Goal: Information Seeking & Learning: Learn about a topic

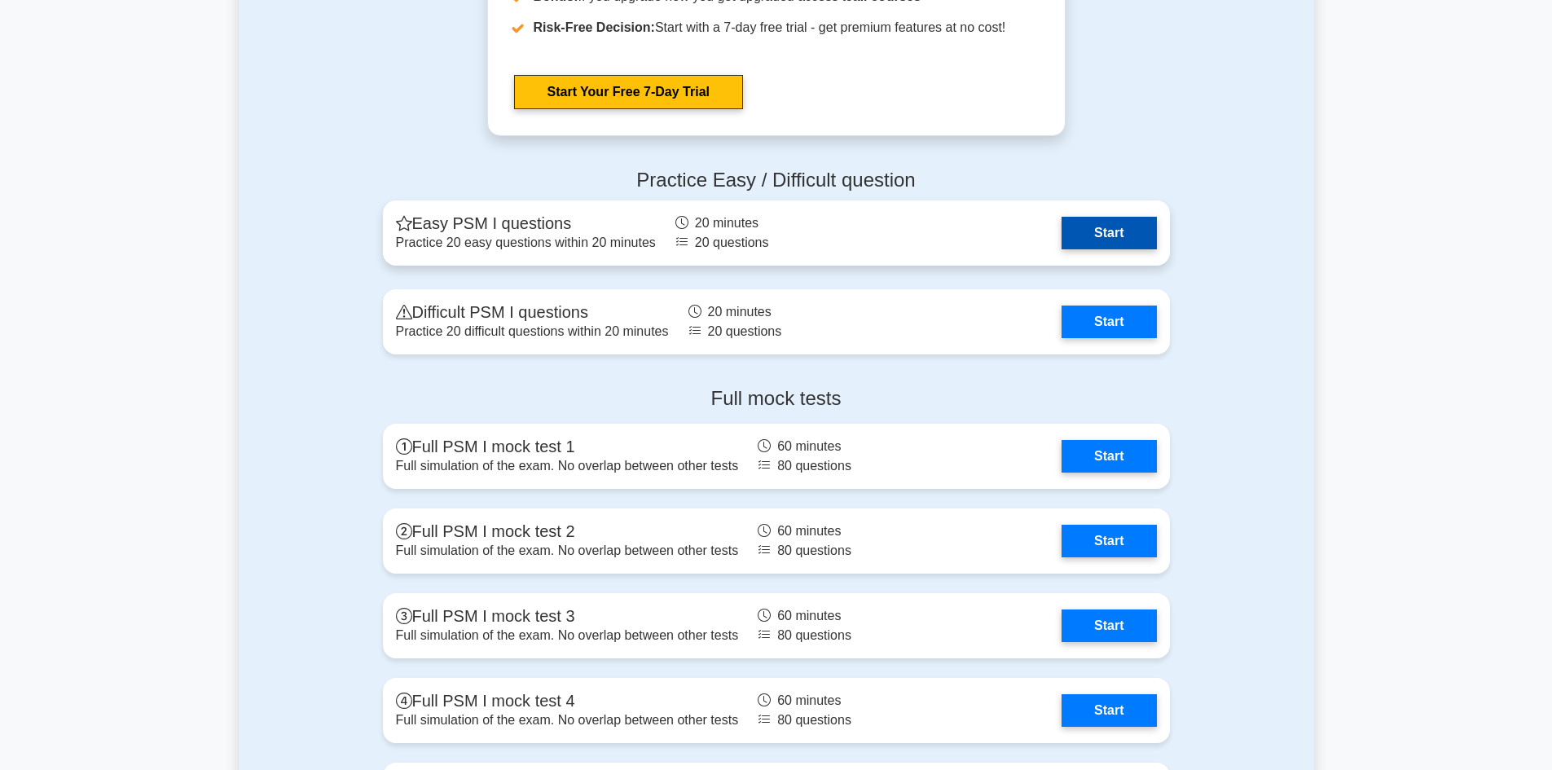
scroll to position [3582, 0]
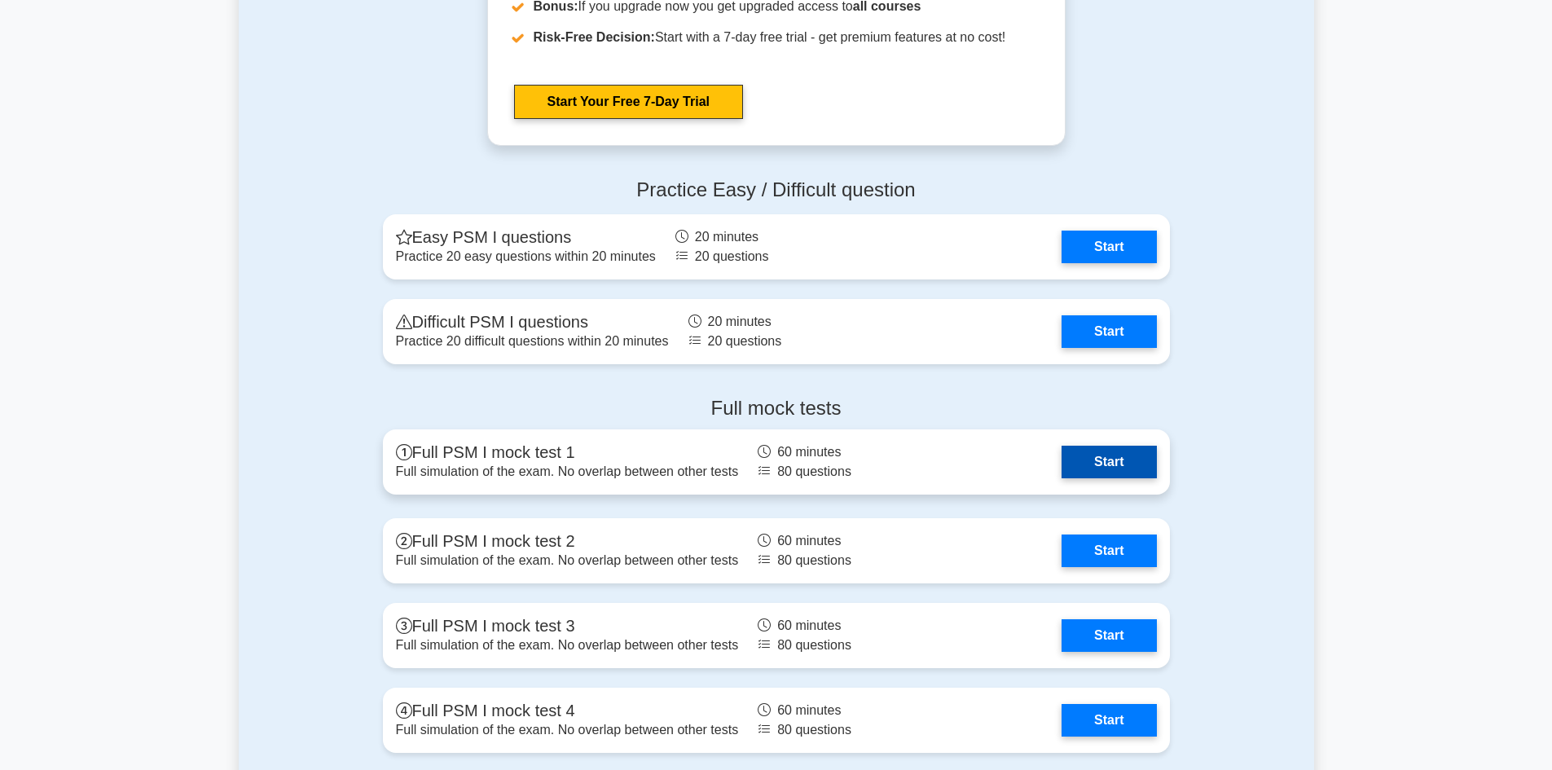
click at [1136, 464] on link "Start" at bounding box center [1109, 462] width 95 height 33
click at [1111, 459] on link "Start" at bounding box center [1109, 462] width 95 height 33
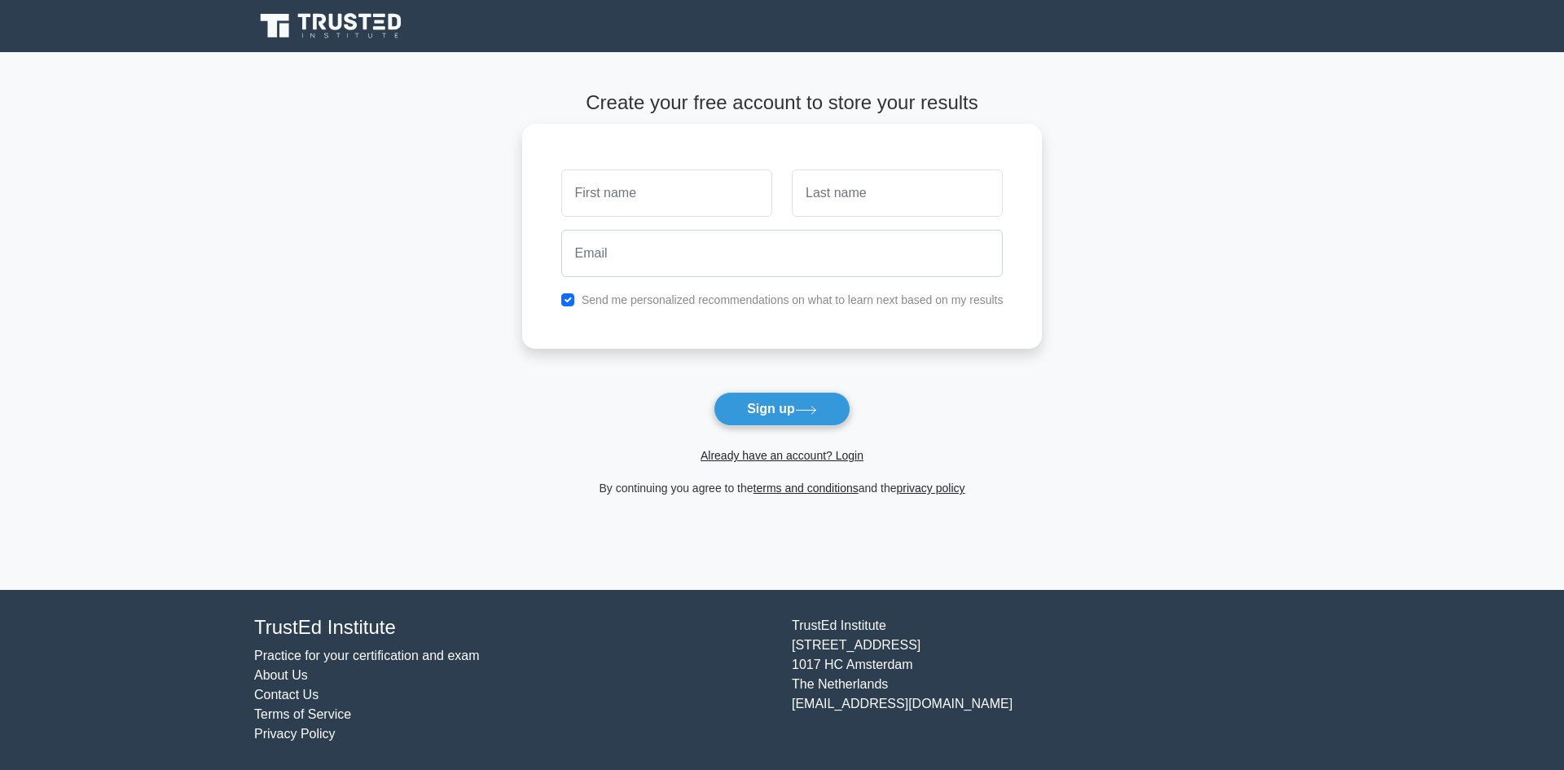
click at [664, 194] on input "text" at bounding box center [666, 192] width 211 height 47
type input "calveline"
click at [911, 222] on div at bounding box center [897, 193] width 231 height 60
click at [884, 180] on input "text" at bounding box center [897, 192] width 211 height 47
type input "wachira"
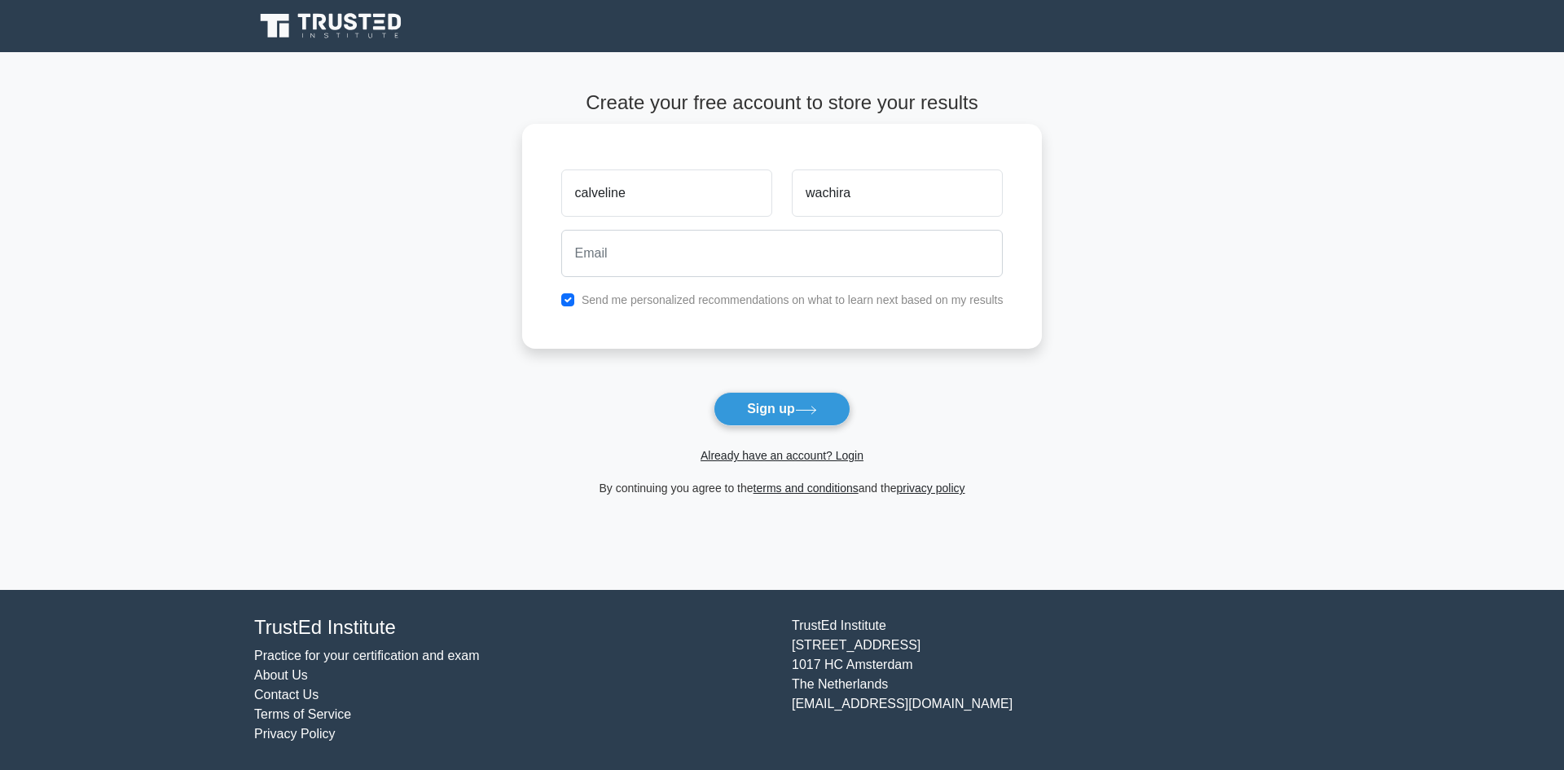
click at [783, 282] on div at bounding box center [783, 253] width 462 height 60
click at [772, 266] on input "email" at bounding box center [782, 253] width 442 height 47
type input "calvelinewachira20@gmail.com"
click at [741, 306] on label "Send me personalized recommendations on what to learn next based on my results" at bounding box center [793, 299] width 422 height 13
click at [787, 399] on button "Sign up" at bounding box center [782, 409] width 137 height 34
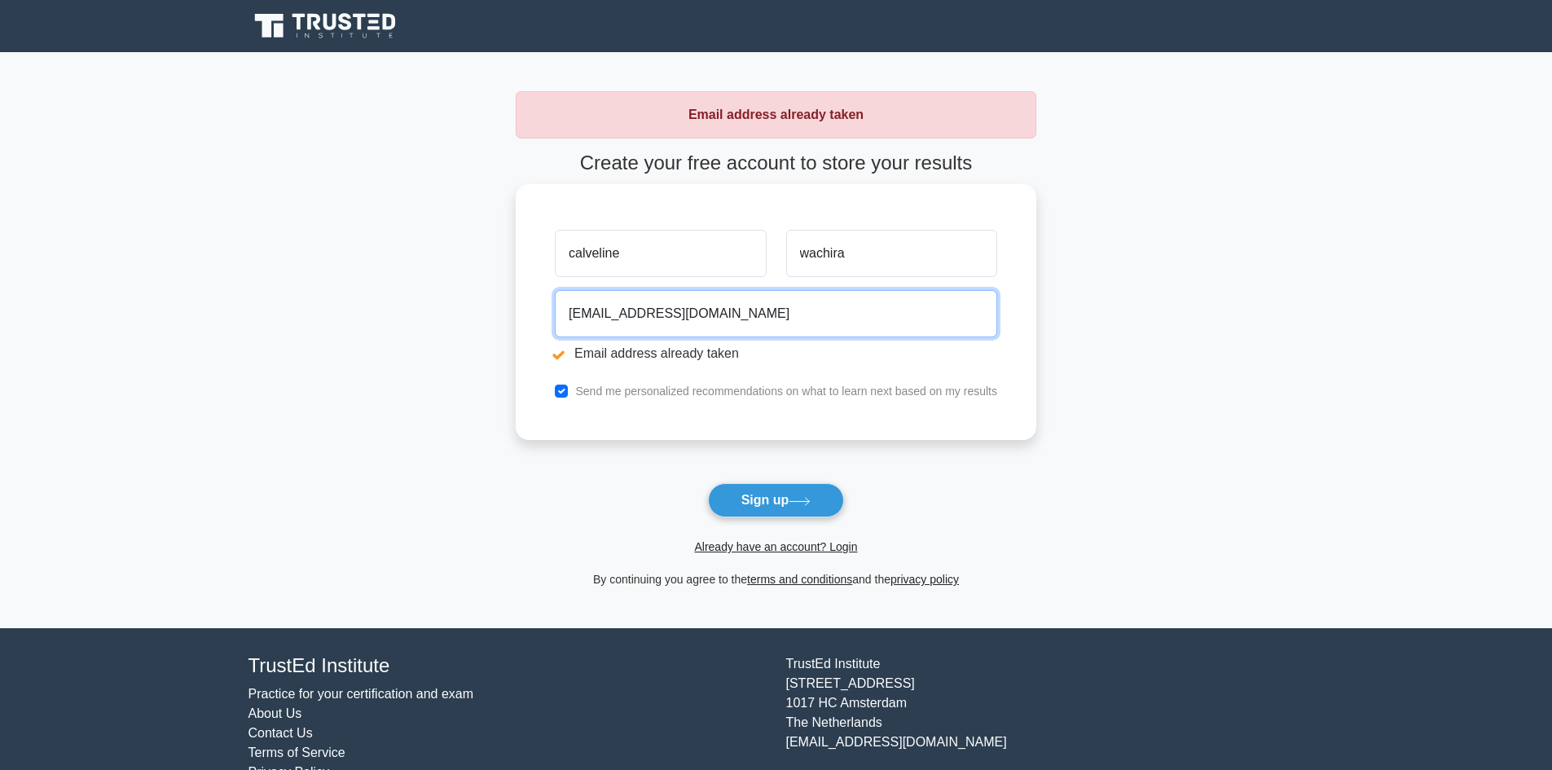
click at [675, 314] on input "calvelinewachira20@gmail.com" at bounding box center [776, 313] width 442 height 47
type input "calvelinewachira7@gmail.com"
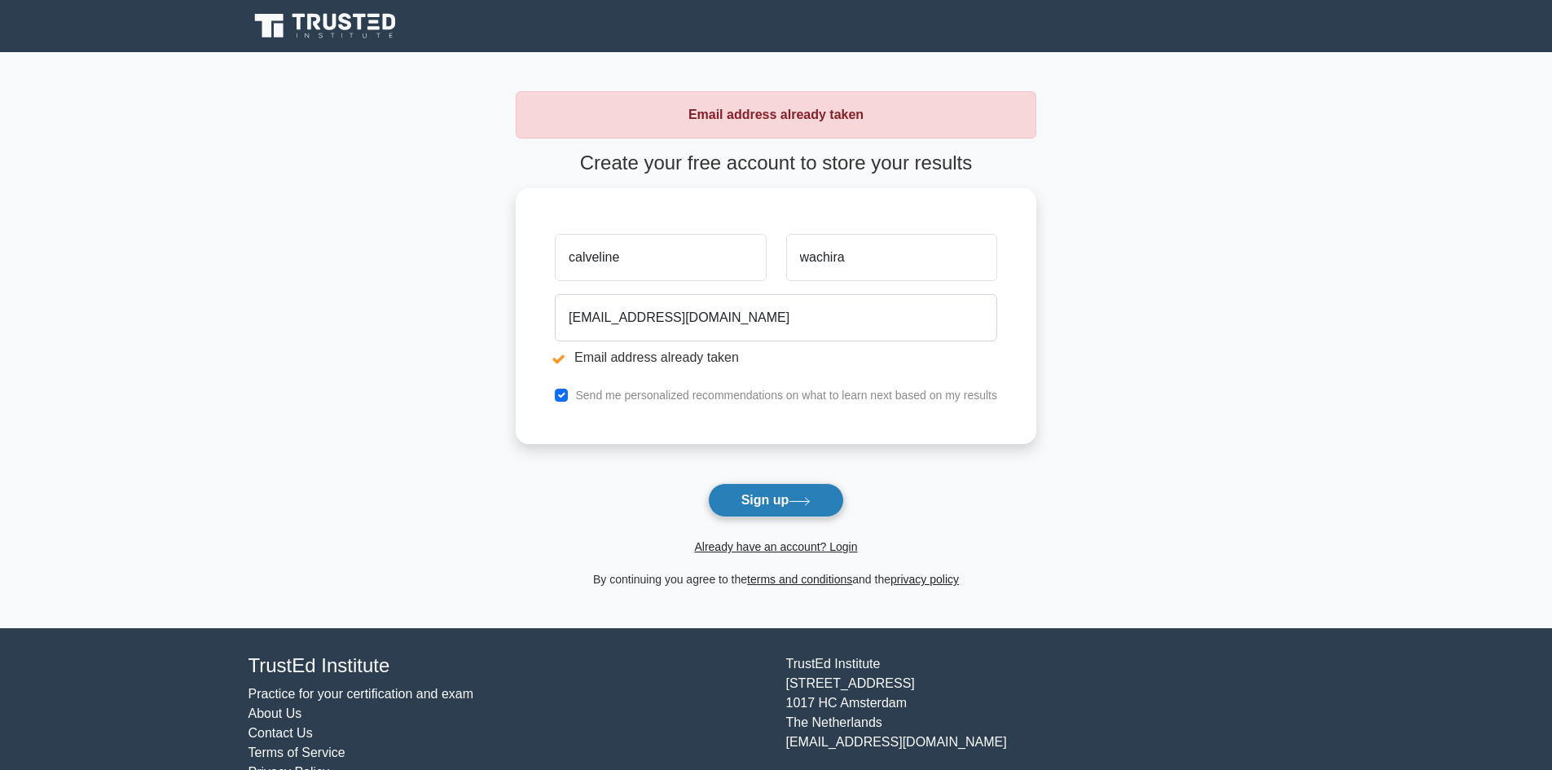
click at [790, 503] on button "Sign up" at bounding box center [776, 500] width 137 height 34
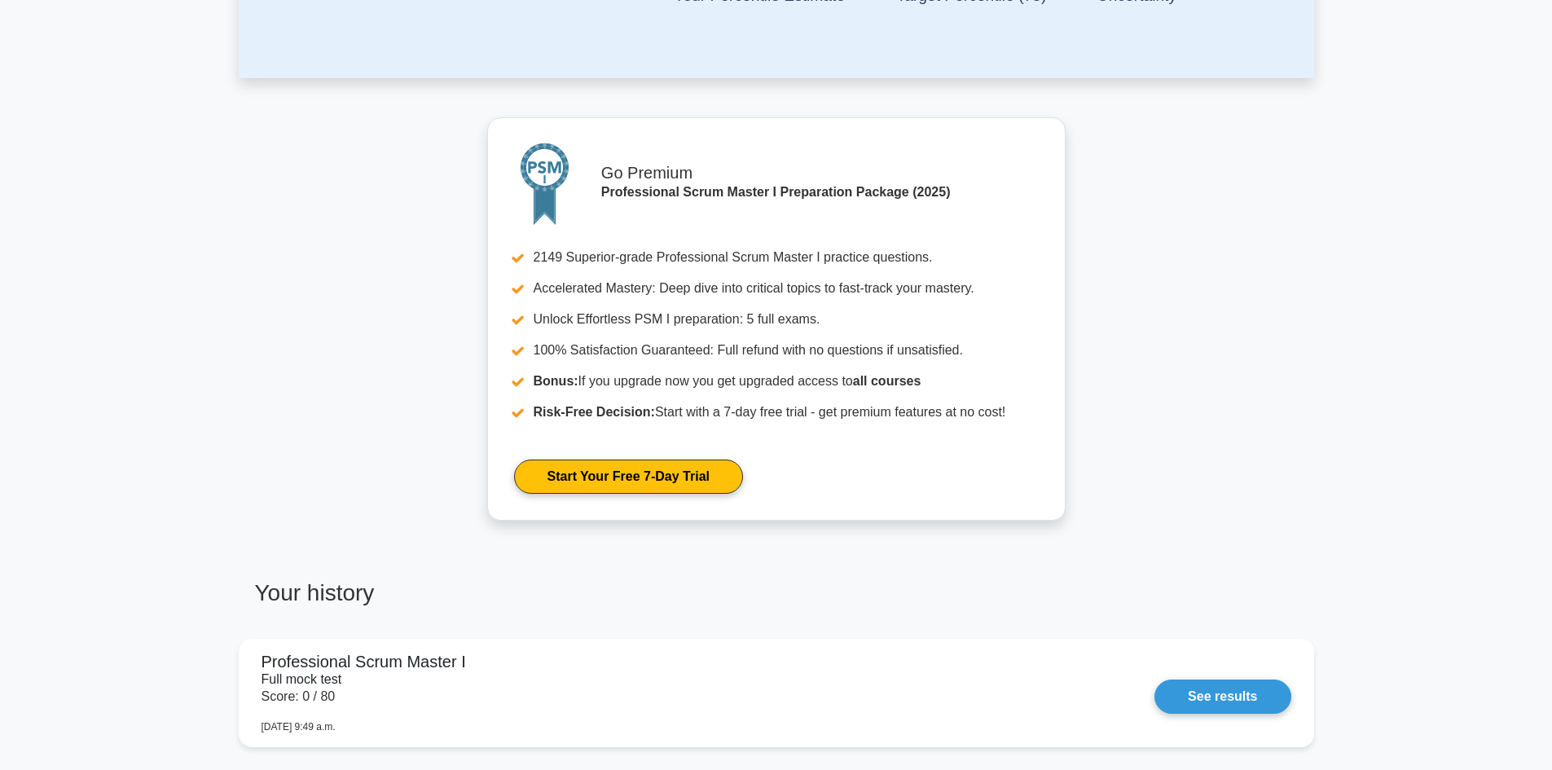
scroll to position [896, 0]
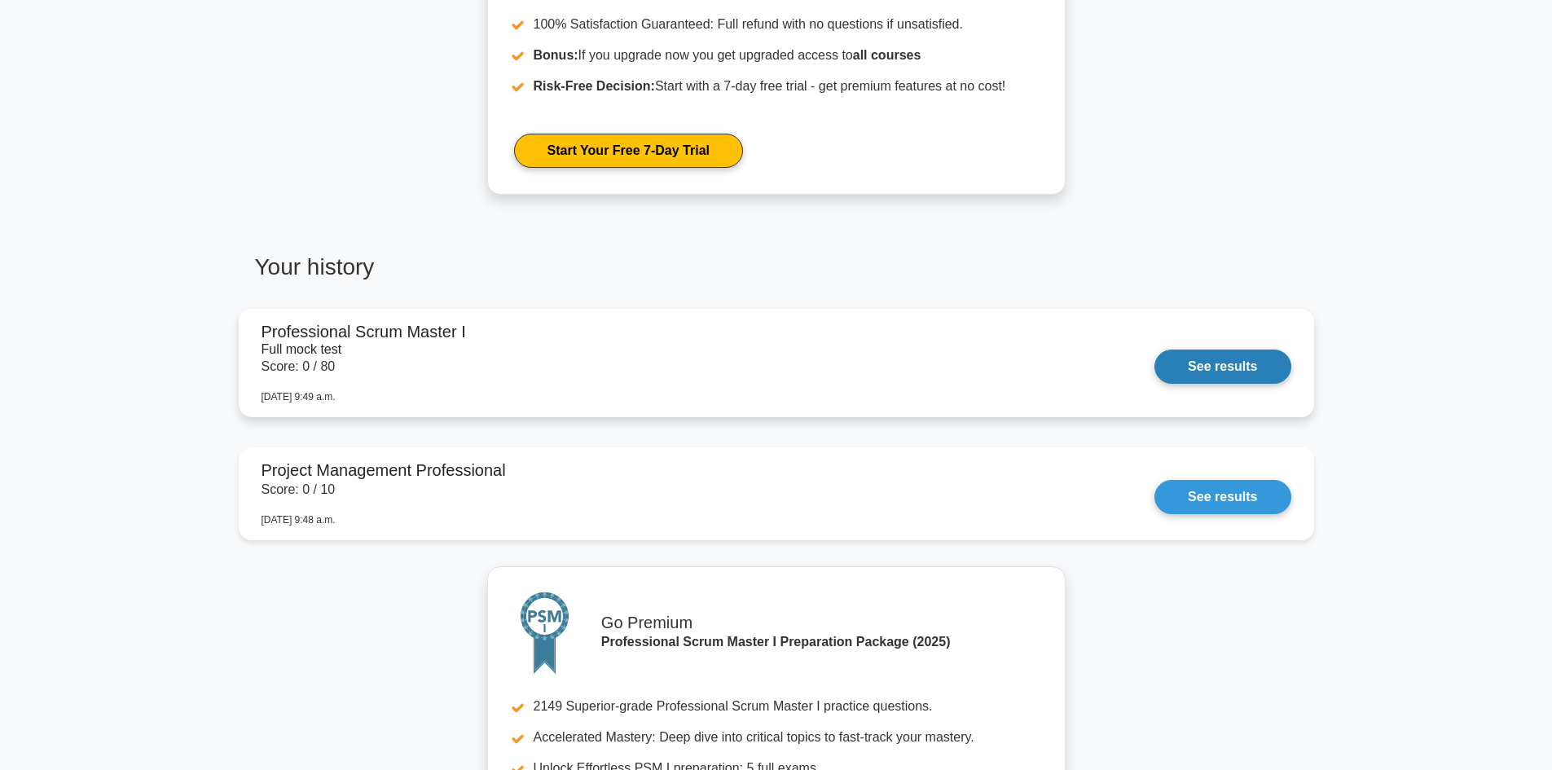
click at [1226, 363] on link "See results" at bounding box center [1222, 366] width 136 height 34
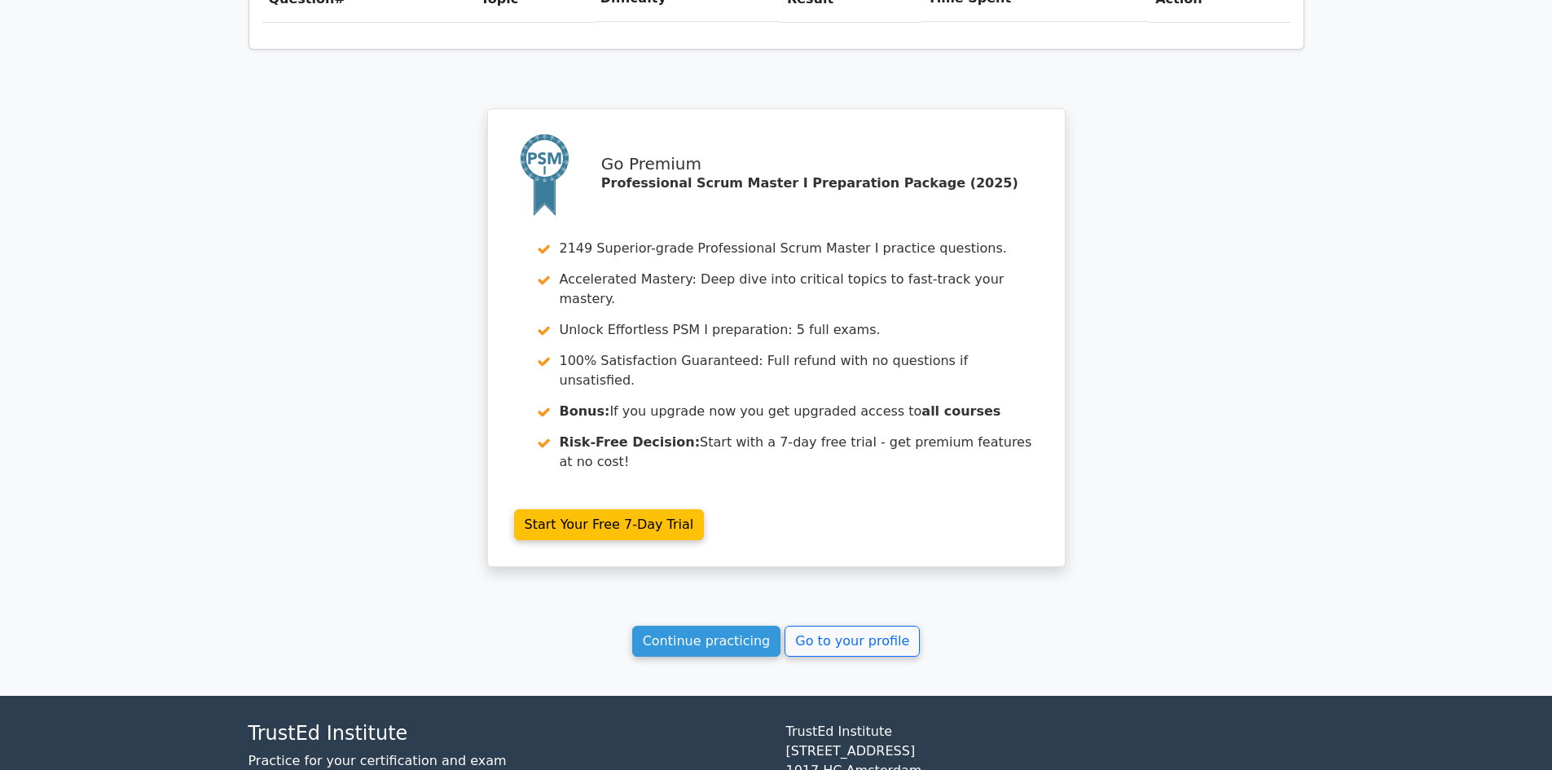
scroll to position [1294, 0]
click at [738, 625] on link "Continue practicing" at bounding box center [706, 640] width 149 height 31
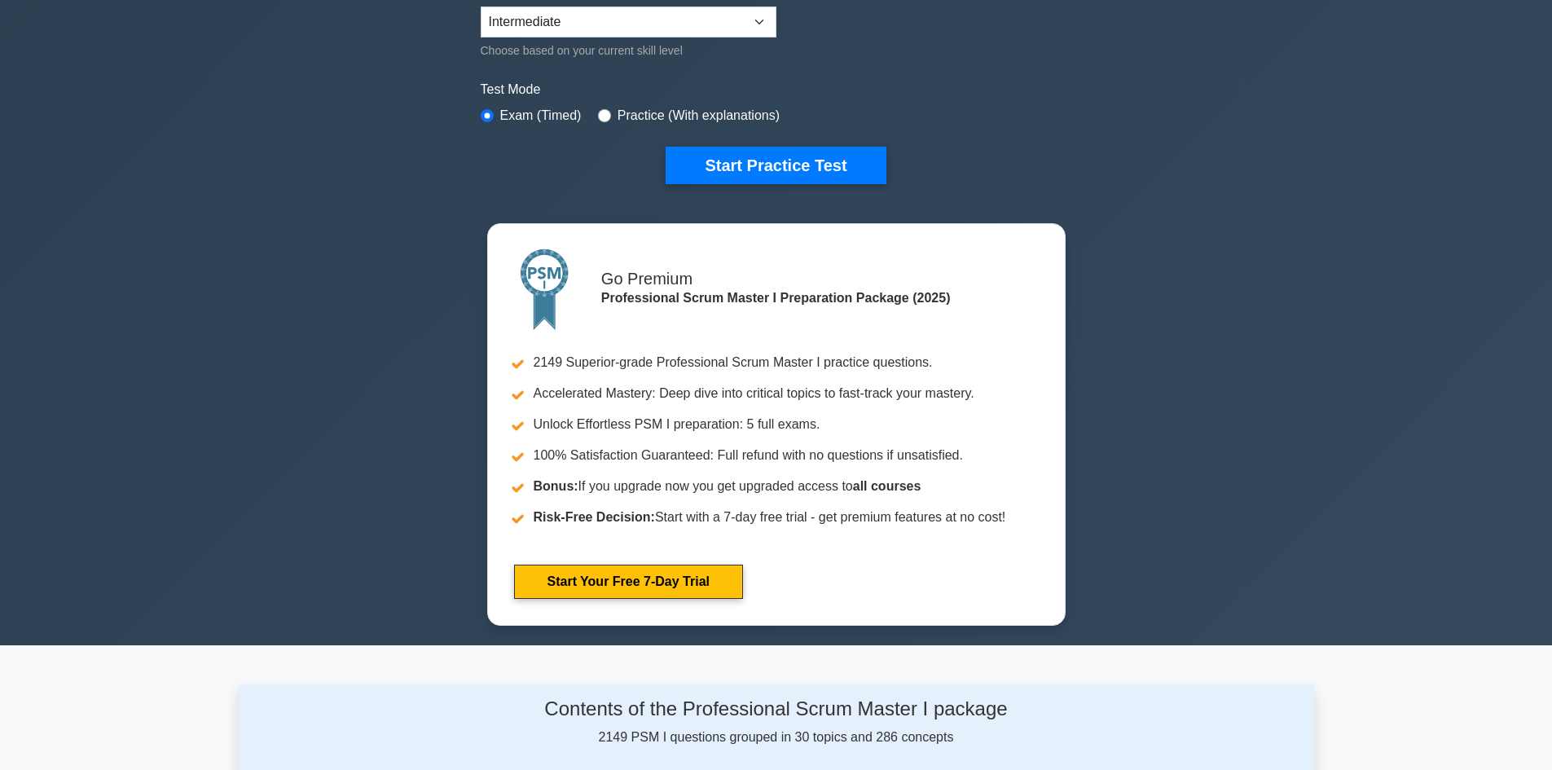
scroll to position [489, 0]
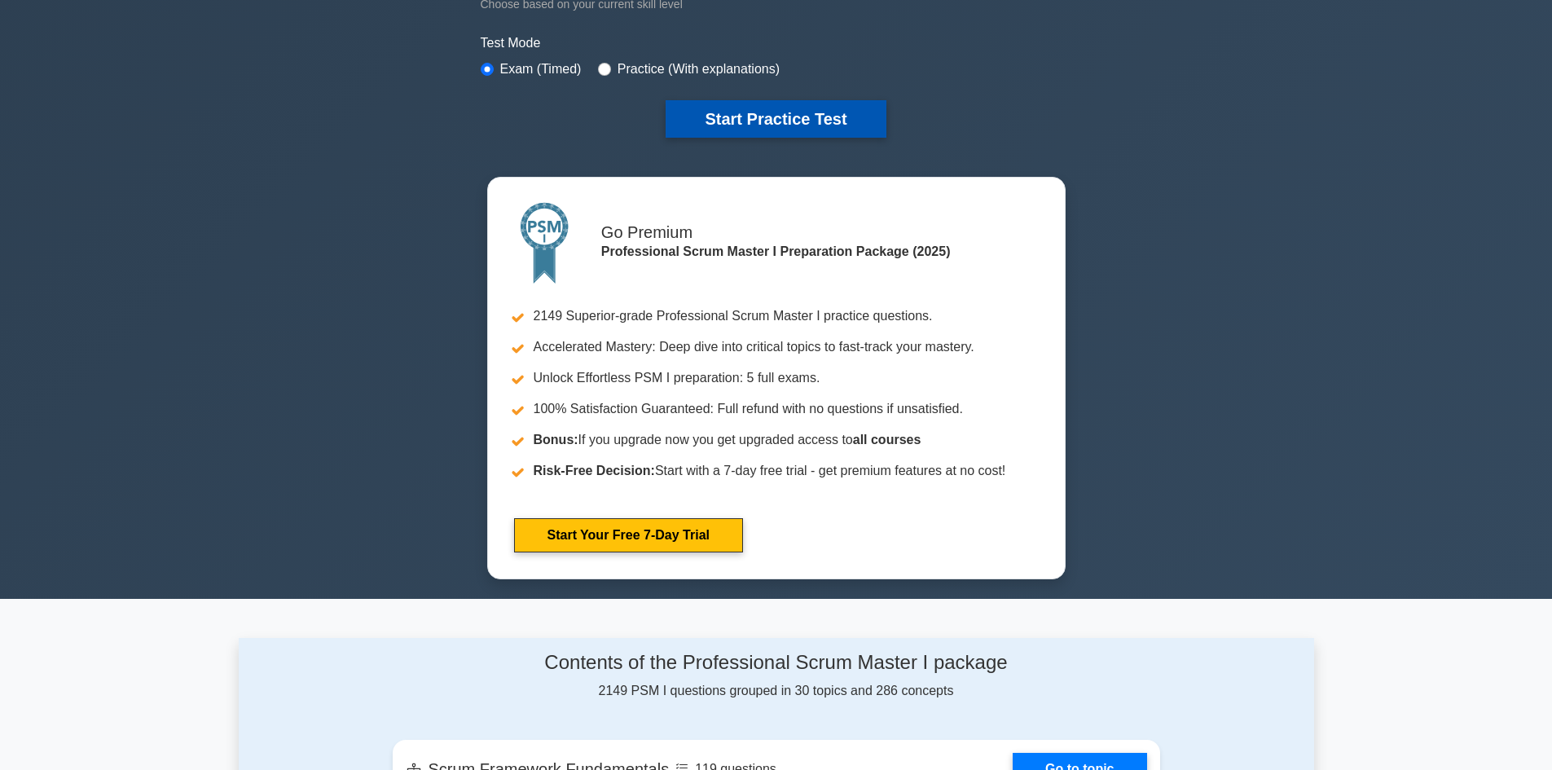
click at [810, 106] on button "Start Practice Test" at bounding box center [776, 118] width 220 height 37
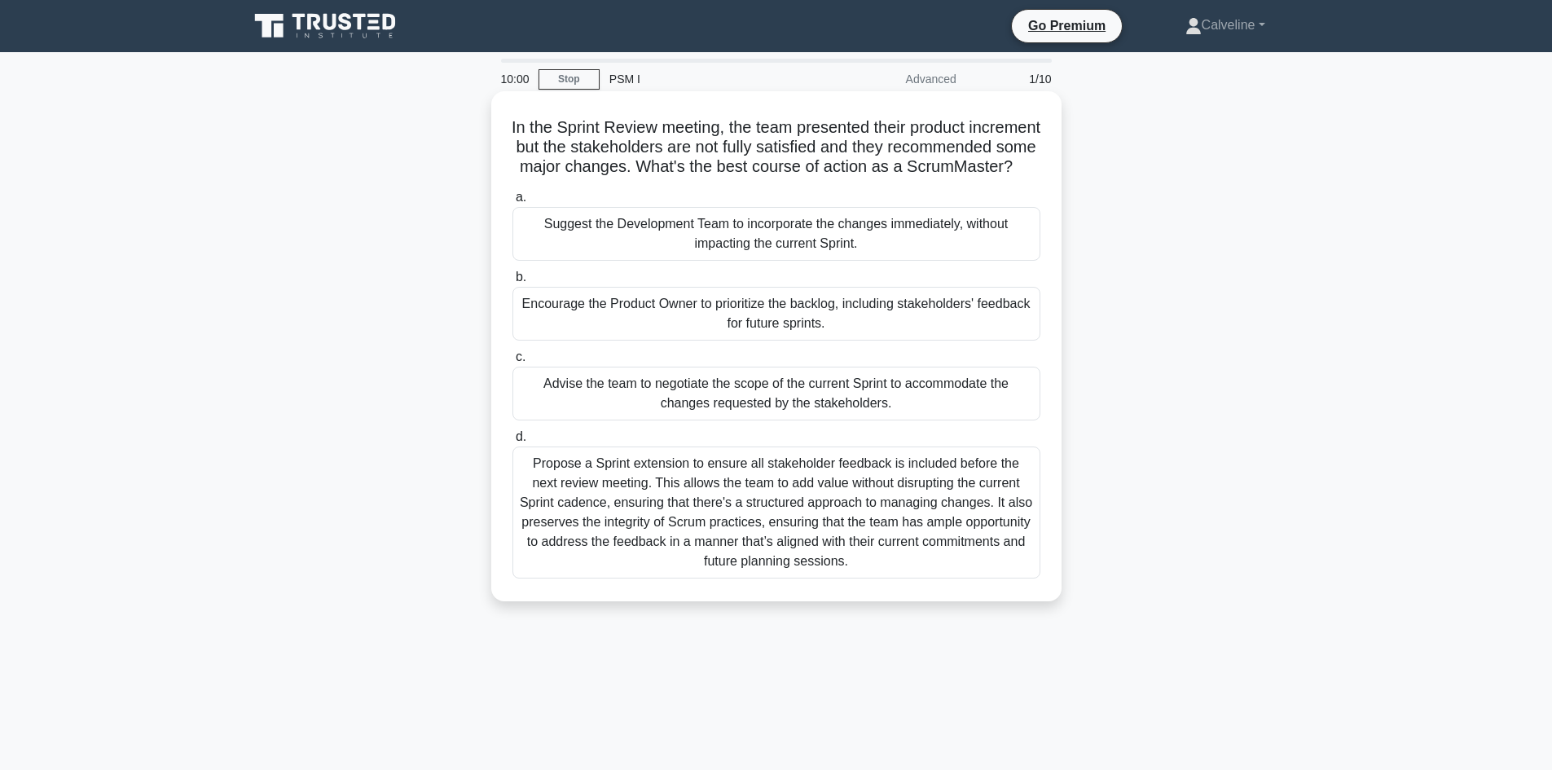
click at [917, 257] on div "In the Sprint Review meeting, the team presented their product increment but th…" at bounding box center [776, 346] width 557 height 497
click at [869, 178] on h5 "In the Sprint Review meeting, the team presented their product increment but th…" at bounding box center [776, 147] width 531 height 60
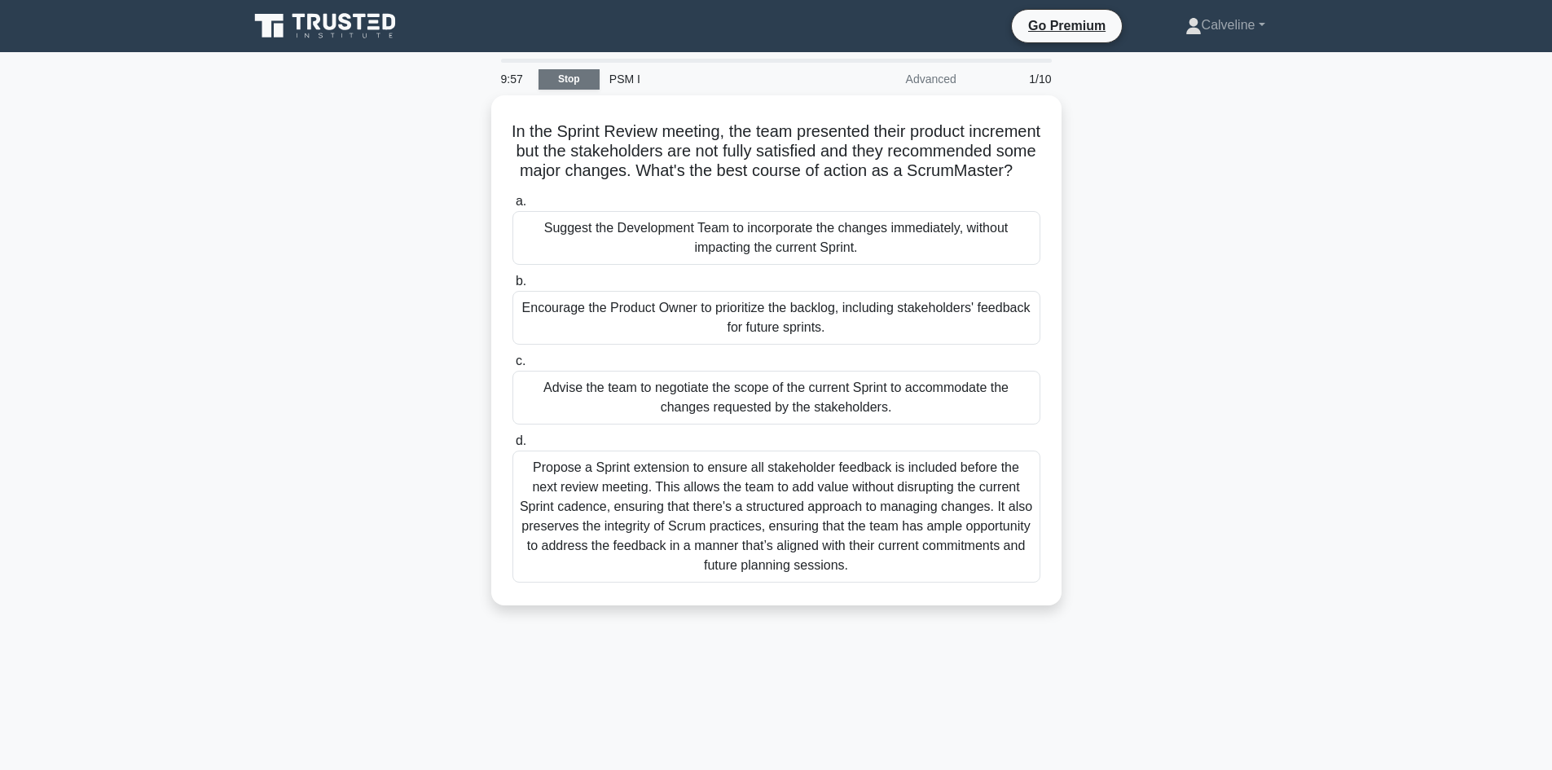
click at [587, 80] on link "Stop" at bounding box center [569, 79] width 61 height 20
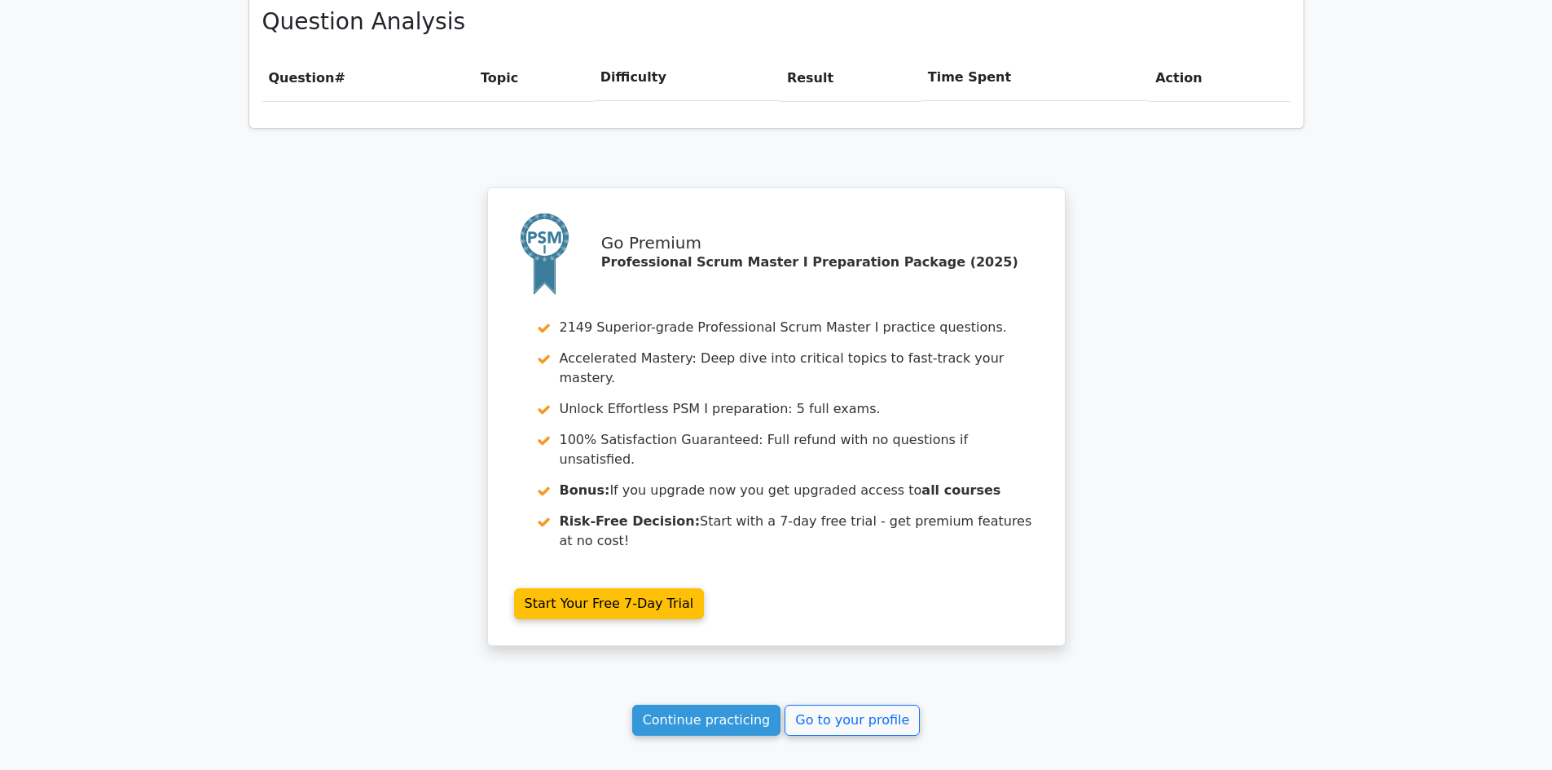
scroll to position [1294, 0]
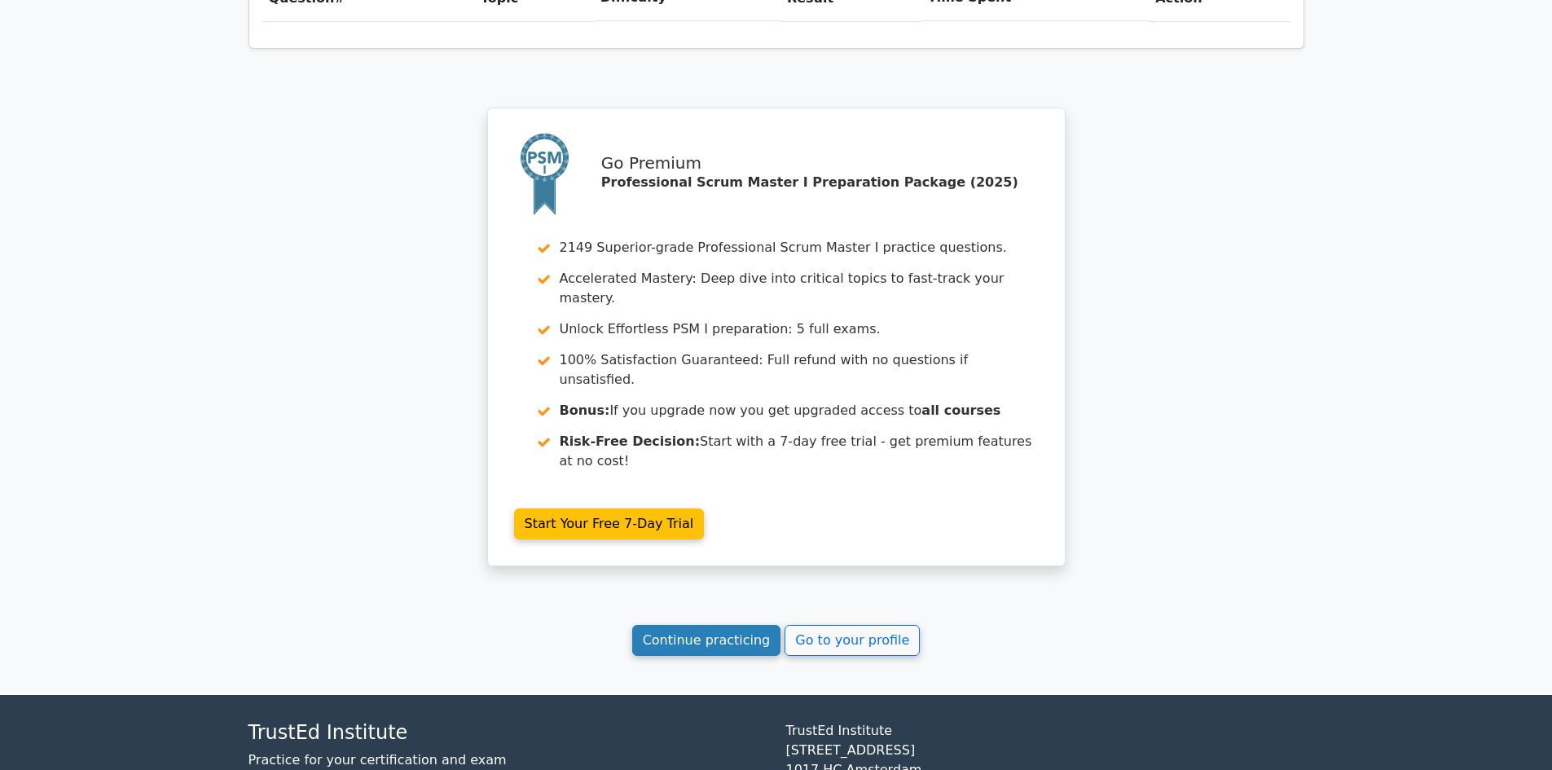
click at [734, 625] on link "Continue practicing" at bounding box center [706, 640] width 149 height 31
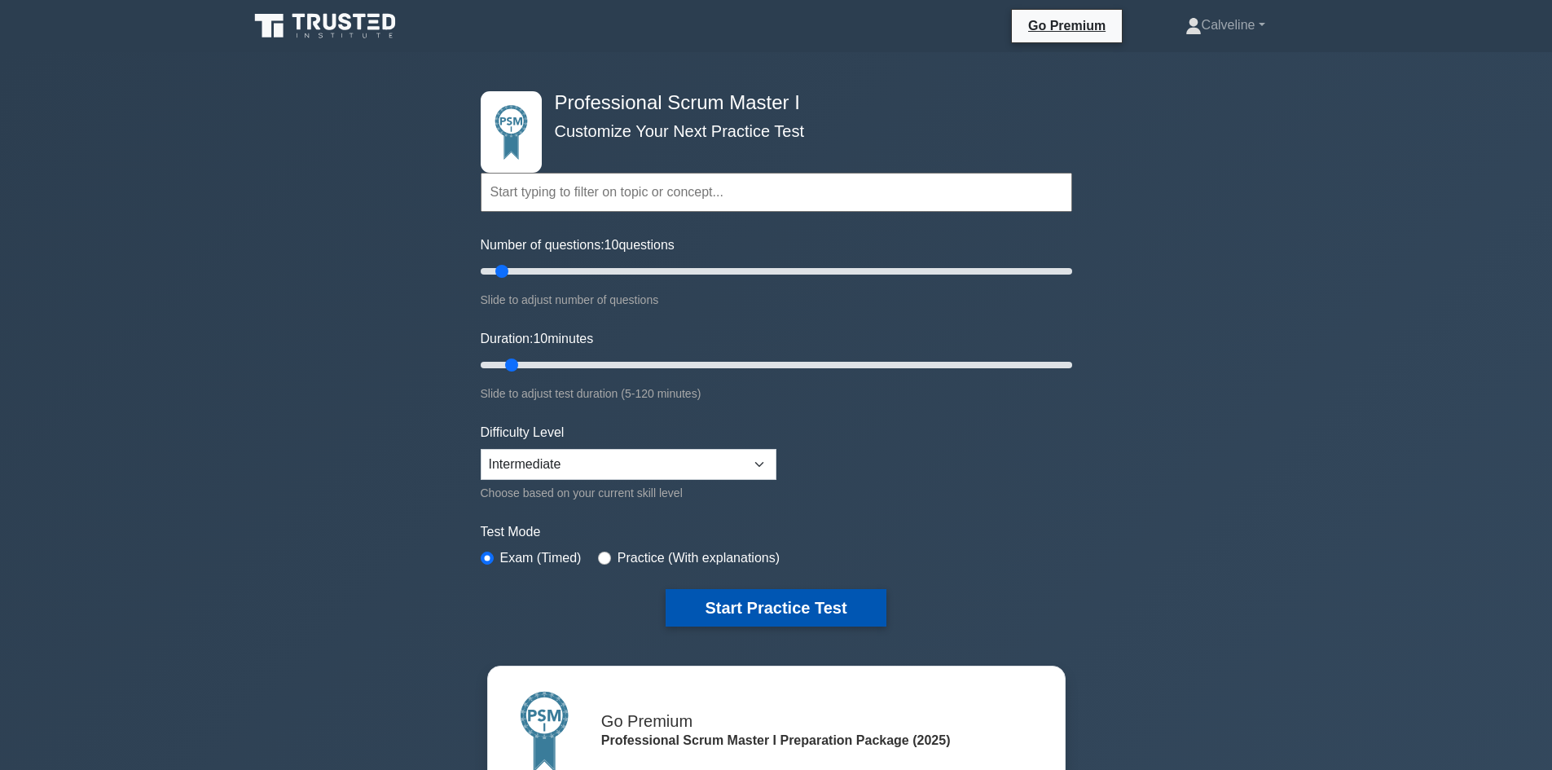
click at [747, 600] on button "Start Practice Test" at bounding box center [776, 607] width 220 height 37
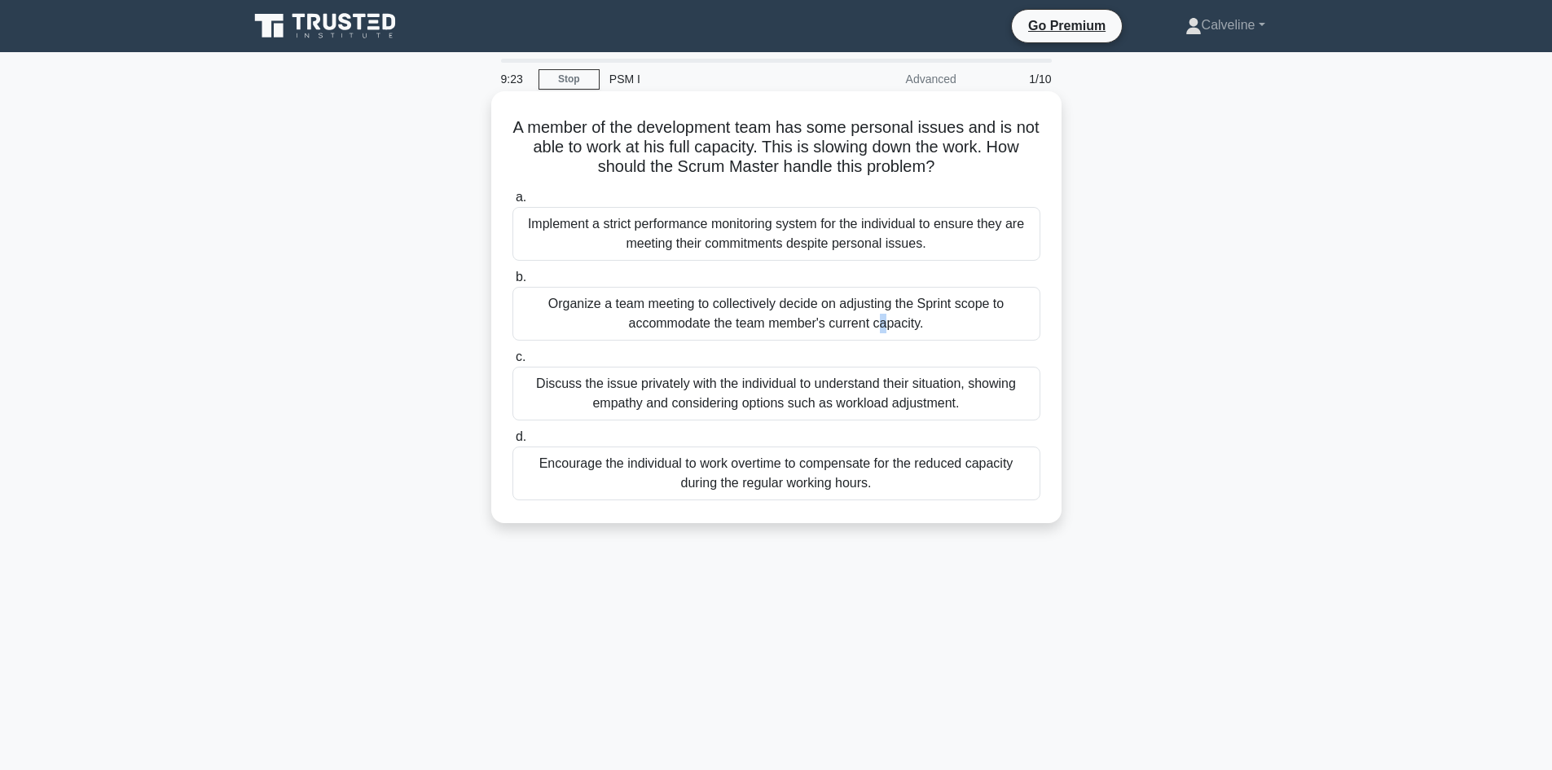
click at [601, 310] on div "Organize a team meeting to collectively decide on adjusting the Sprint scope to…" at bounding box center [776, 314] width 528 height 54
click at [522, 287] on label "b. Organize a team meeting to collectively decide on adjusting the Sprint scope…" at bounding box center [776, 303] width 528 height 73
click at [512, 283] on input "b. Organize a team meeting to collectively decide on adjusting the Sprint scope…" at bounding box center [512, 277] width 0 height 11
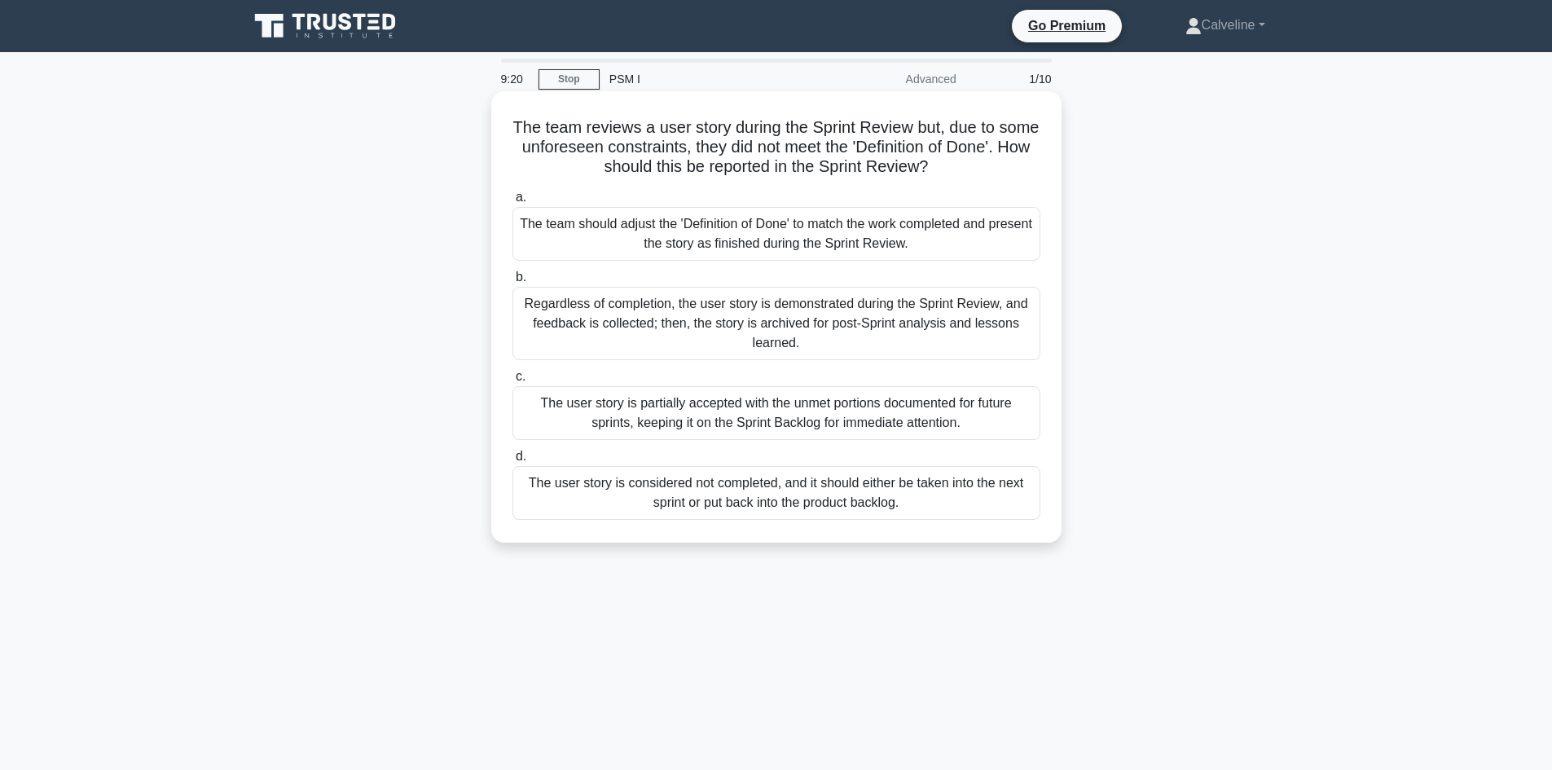
click at [534, 302] on div "Regardless of completion, the user story is demonstrated during the Sprint Revi…" at bounding box center [776, 323] width 528 height 73
click at [512, 283] on input "b. Regardless of completion, the user story is demonstrated during the Sprint R…" at bounding box center [512, 277] width 0 height 11
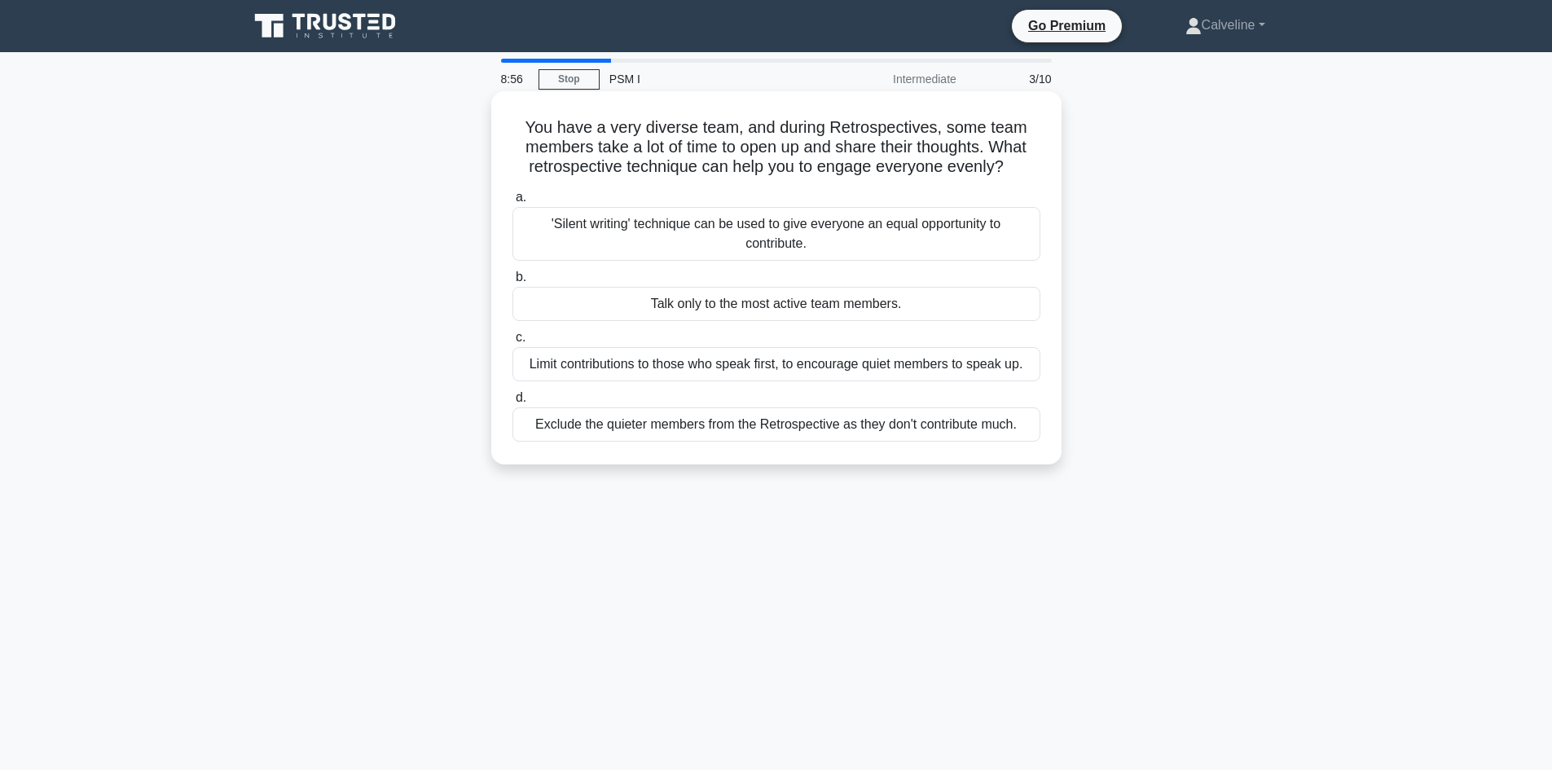
click at [681, 244] on div "'Silent writing' technique can be used to give everyone an equal opportunity to…" at bounding box center [776, 234] width 528 height 54
click at [512, 203] on input "a. 'Silent writing' technique can be used to give everyone an equal opportunity…" at bounding box center [512, 197] width 0 height 11
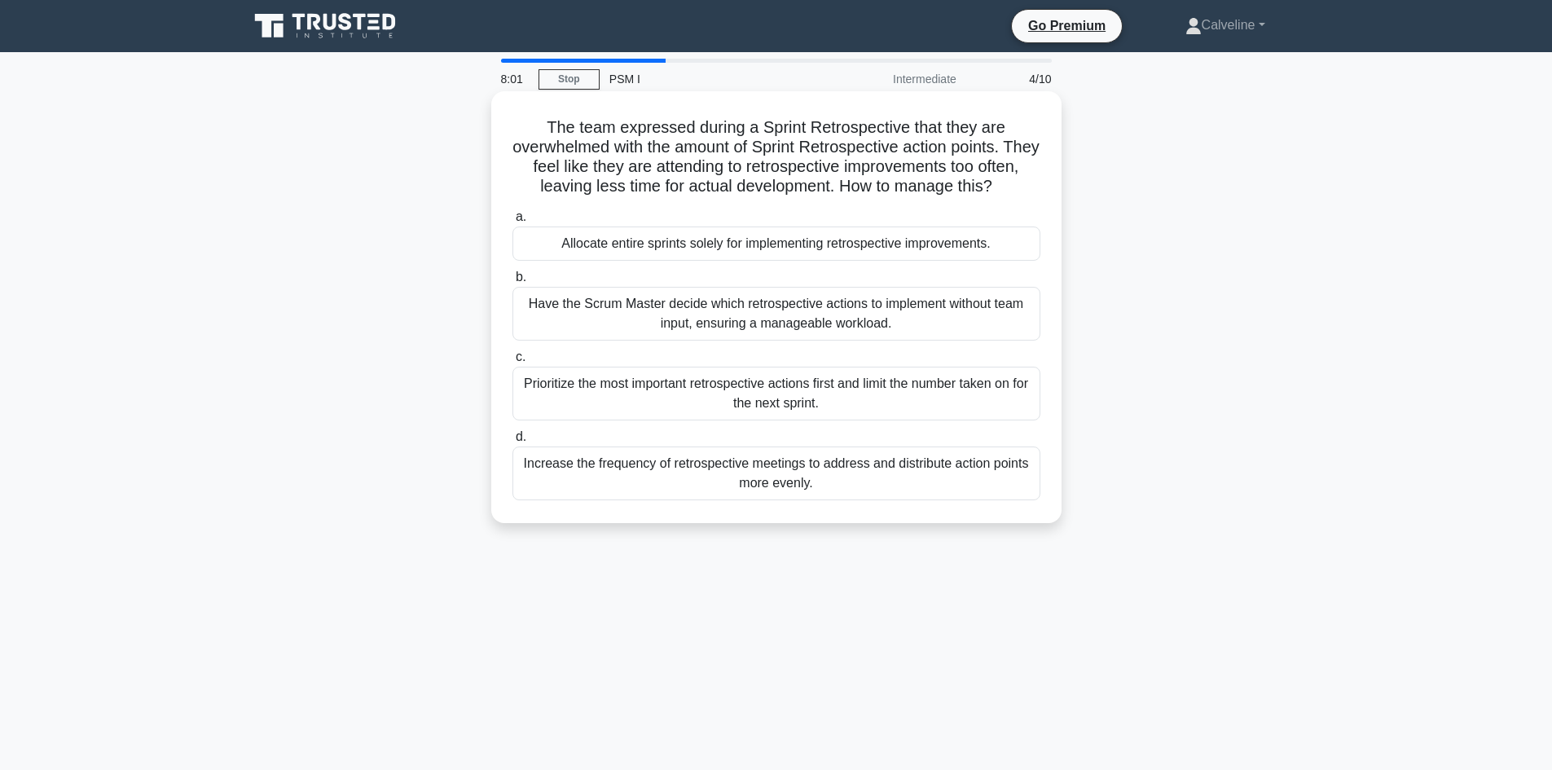
click at [653, 489] on div "Increase the frequency of retrospective meetings to address and distribute acti…" at bounding box center [776, 473] width 528 height 54
click at [512, 442] on input "d. Increase the frequency of retrospective meetings to address and distribute a…" at bounding box center [512, 437] width 0 height 11
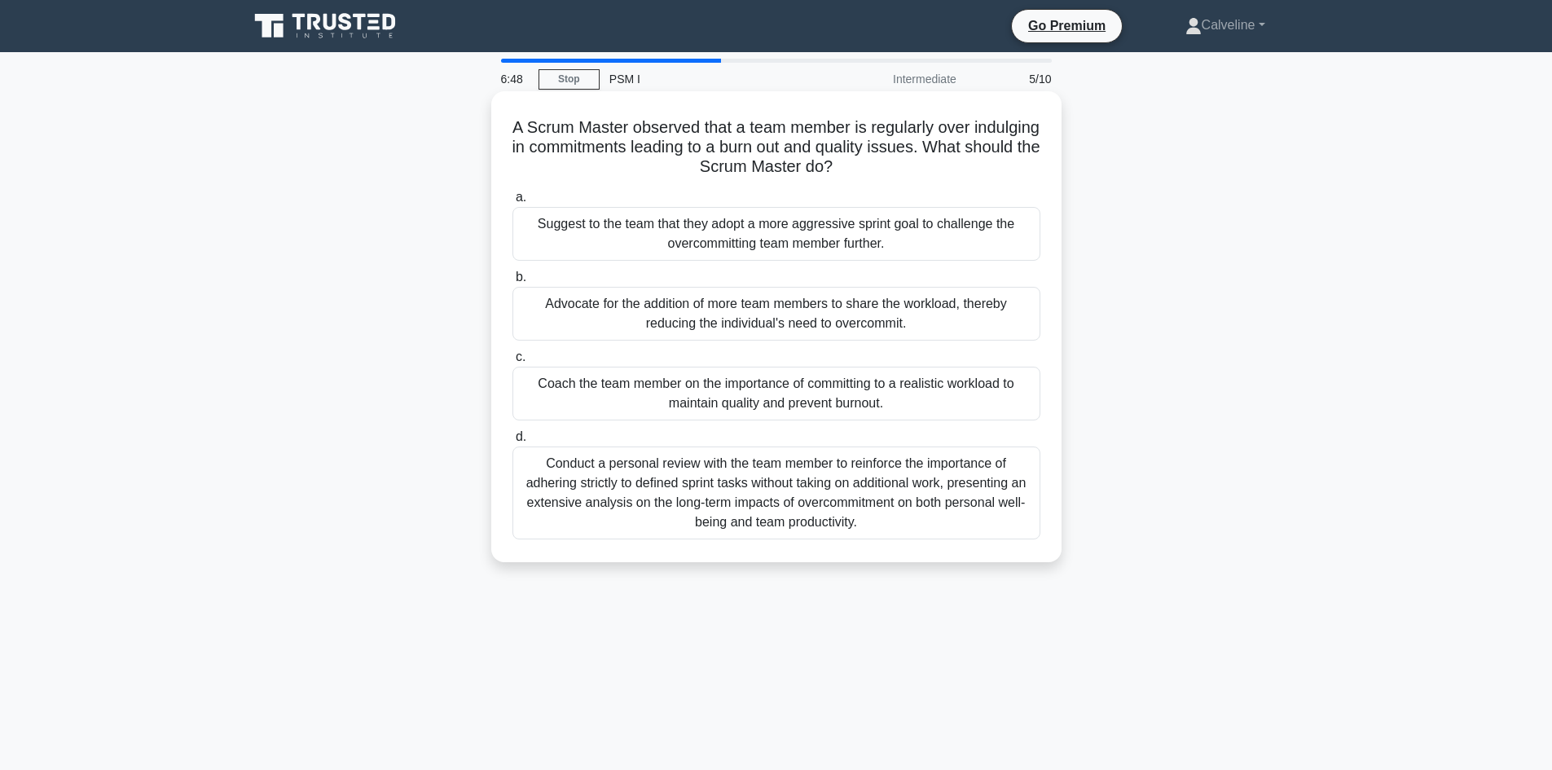
click at [837, 387] on div "Coach the team member on the importance of committing to a realistic workload t…" at bounding box center [776, 394] width 528 height 54
click at [512, 363] on input "c. Coach the team member on the importance of committing to a realistic workloa…" at bounding box center [512, 357] width 0 height 11
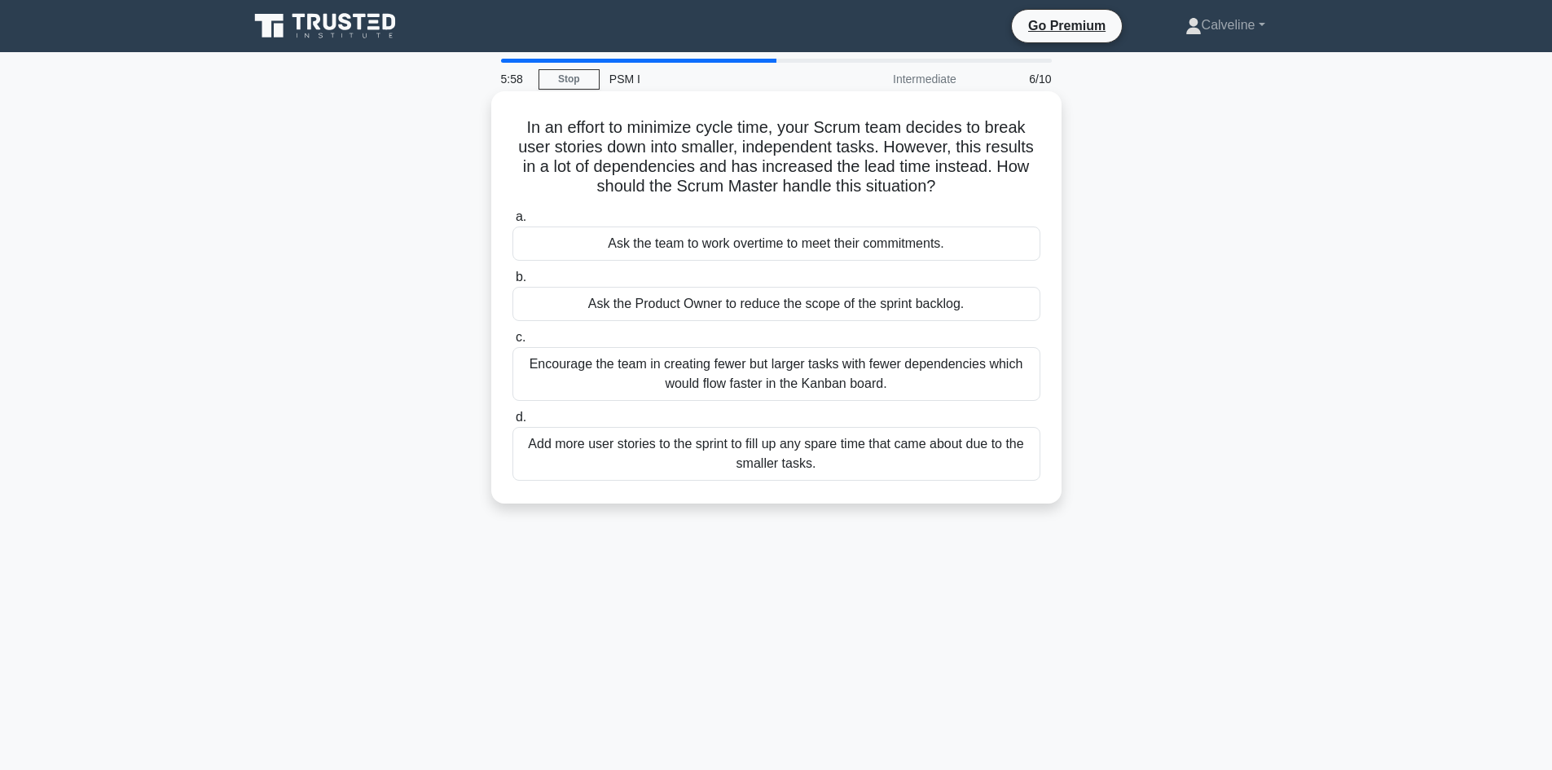
click at [737, 375] on div "Encourage the team in creating fewer but larger tasks with fewer dependencies w…" at bounding box center [776, 374] width 528 height 54
click at [512, 343] on input "c. Encourage the team in creating fewer but larger tasks with fewer dependencie…" at bounding box center [512, 337] width 0 height 11
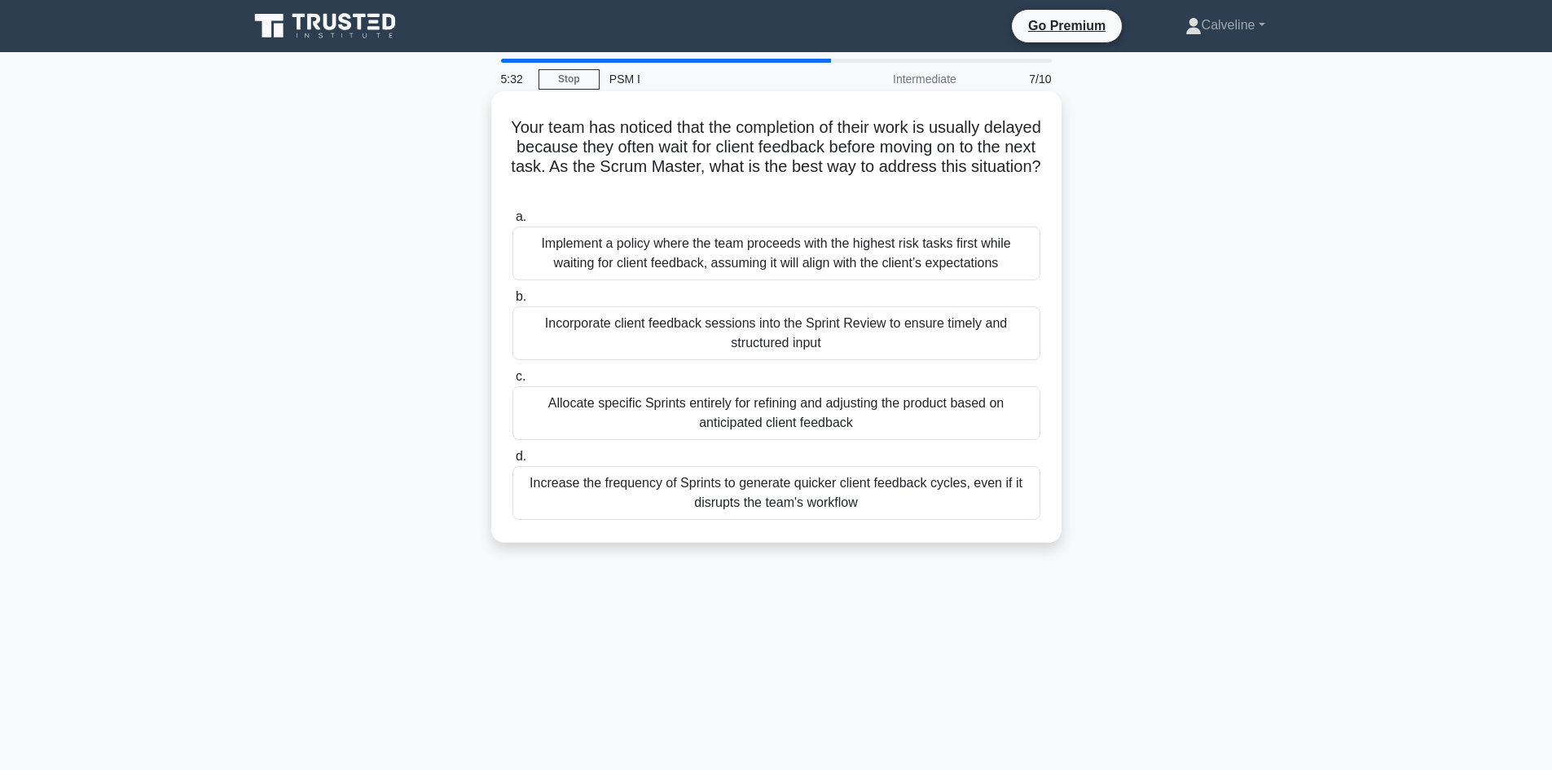
click at [741, 345] on div "Incorporate client feedback sessions into the Sprint Review to ensure timely an…" at bounding box center [776, 333] width 528 height 54
click at [512, 302] on input "b. Incorporate client feedback sessions into the Sprint Review to ensure timely…" at bounding box center [512, 297] width 0 height 11
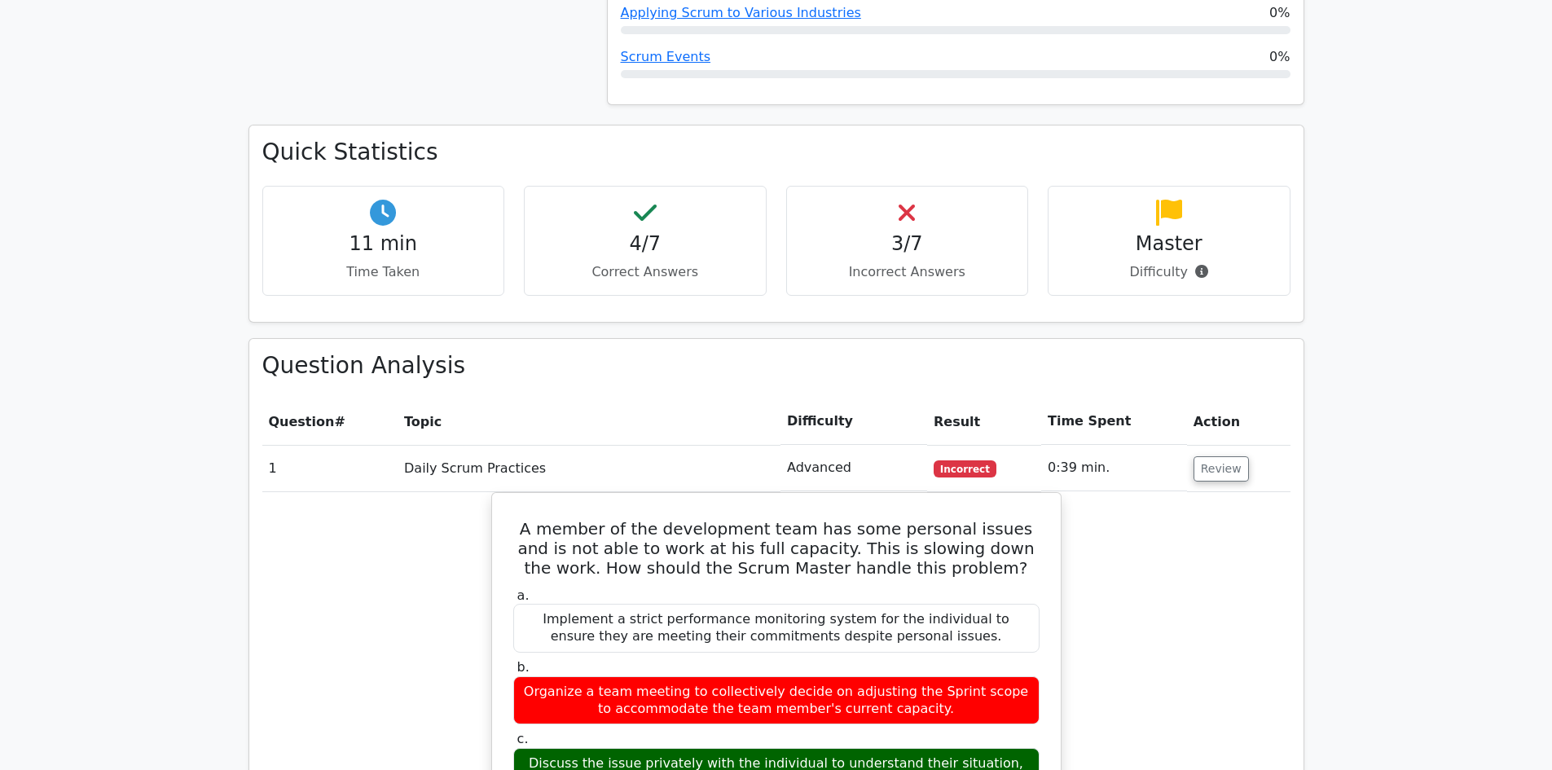
scroll to position [978, 0]
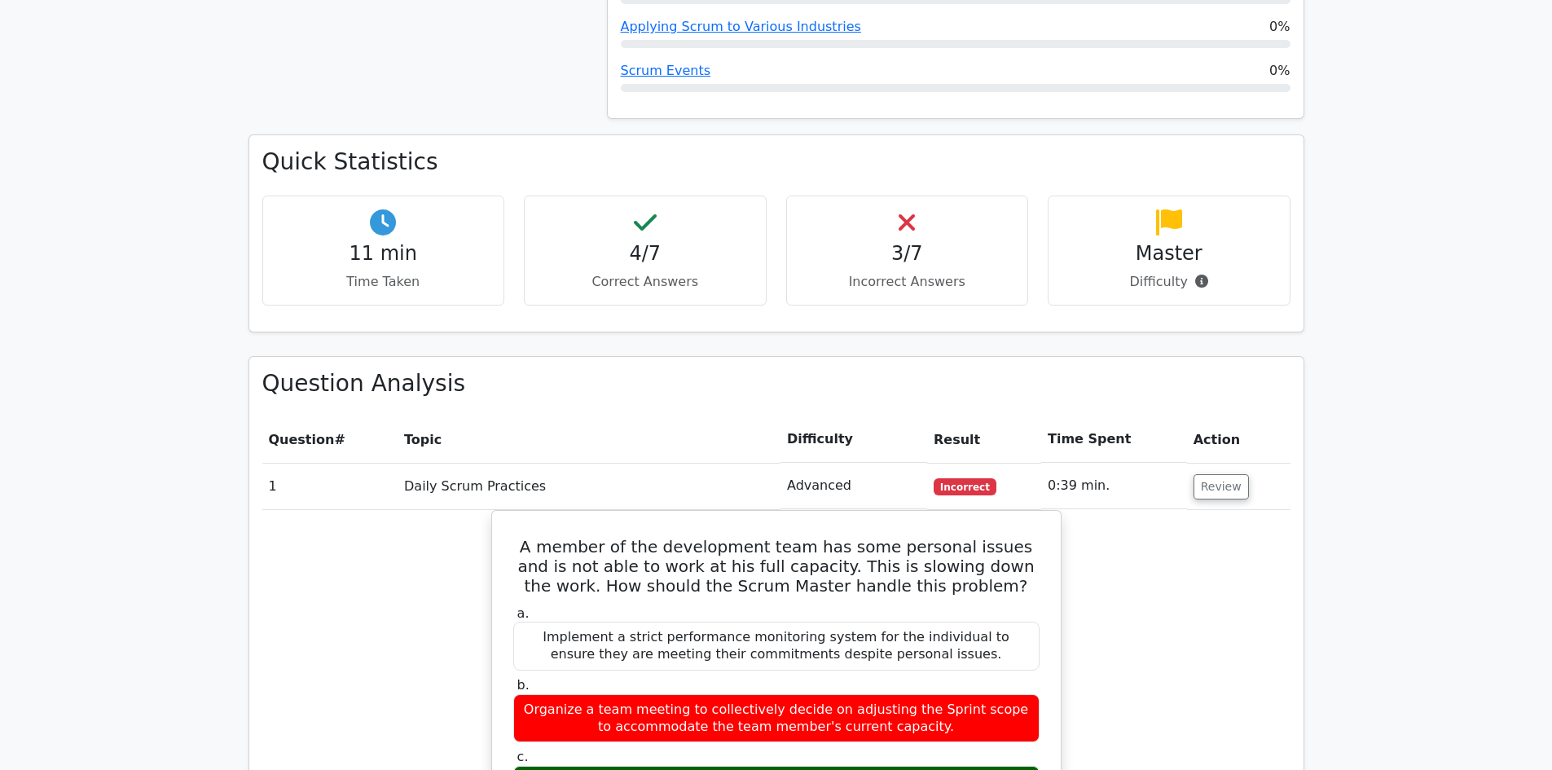
click at [895, 242] on h4 "3/7" at bounding box center [907, 254] width 215 height 24
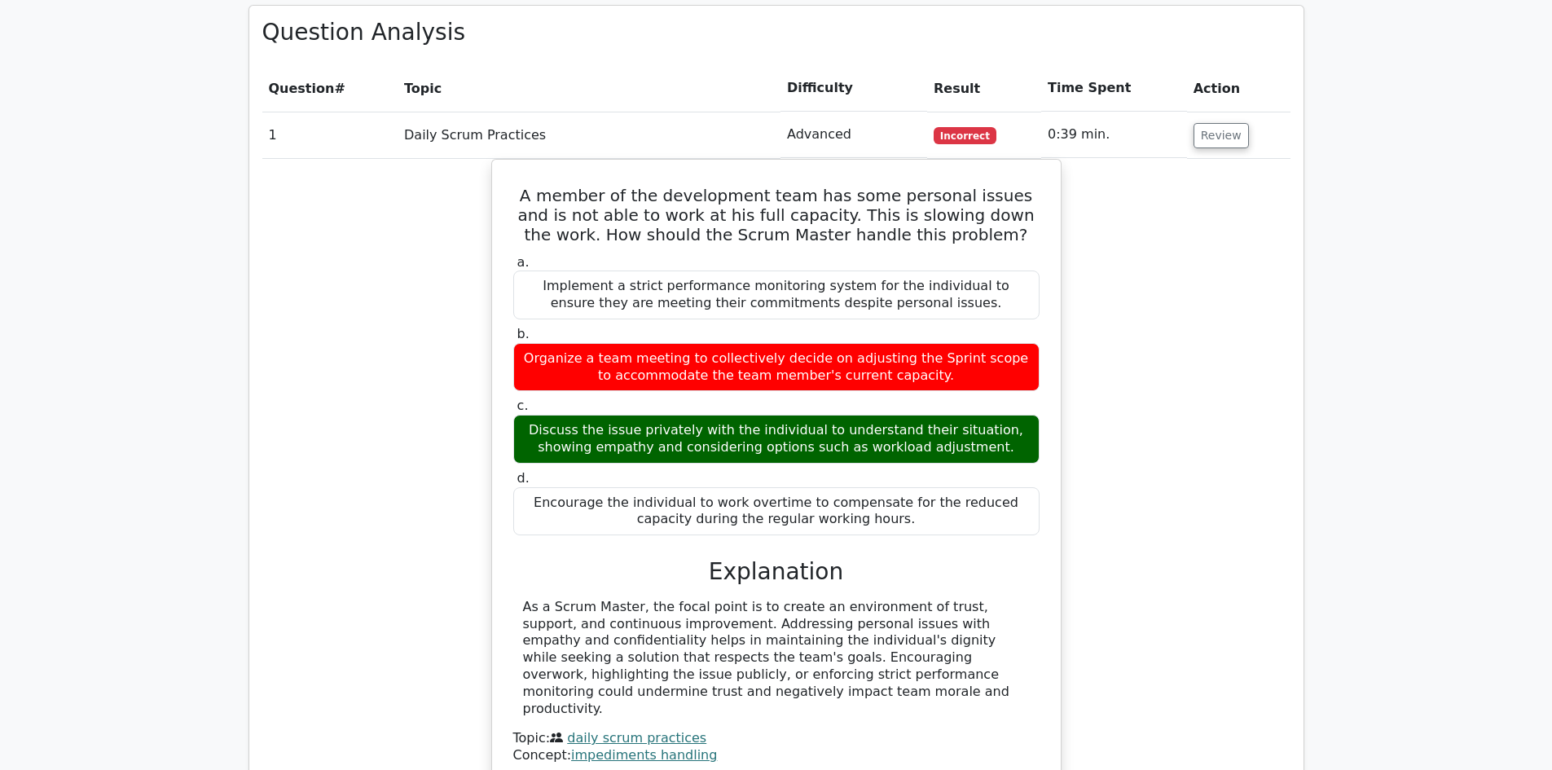
scroll to position [1303, 0]
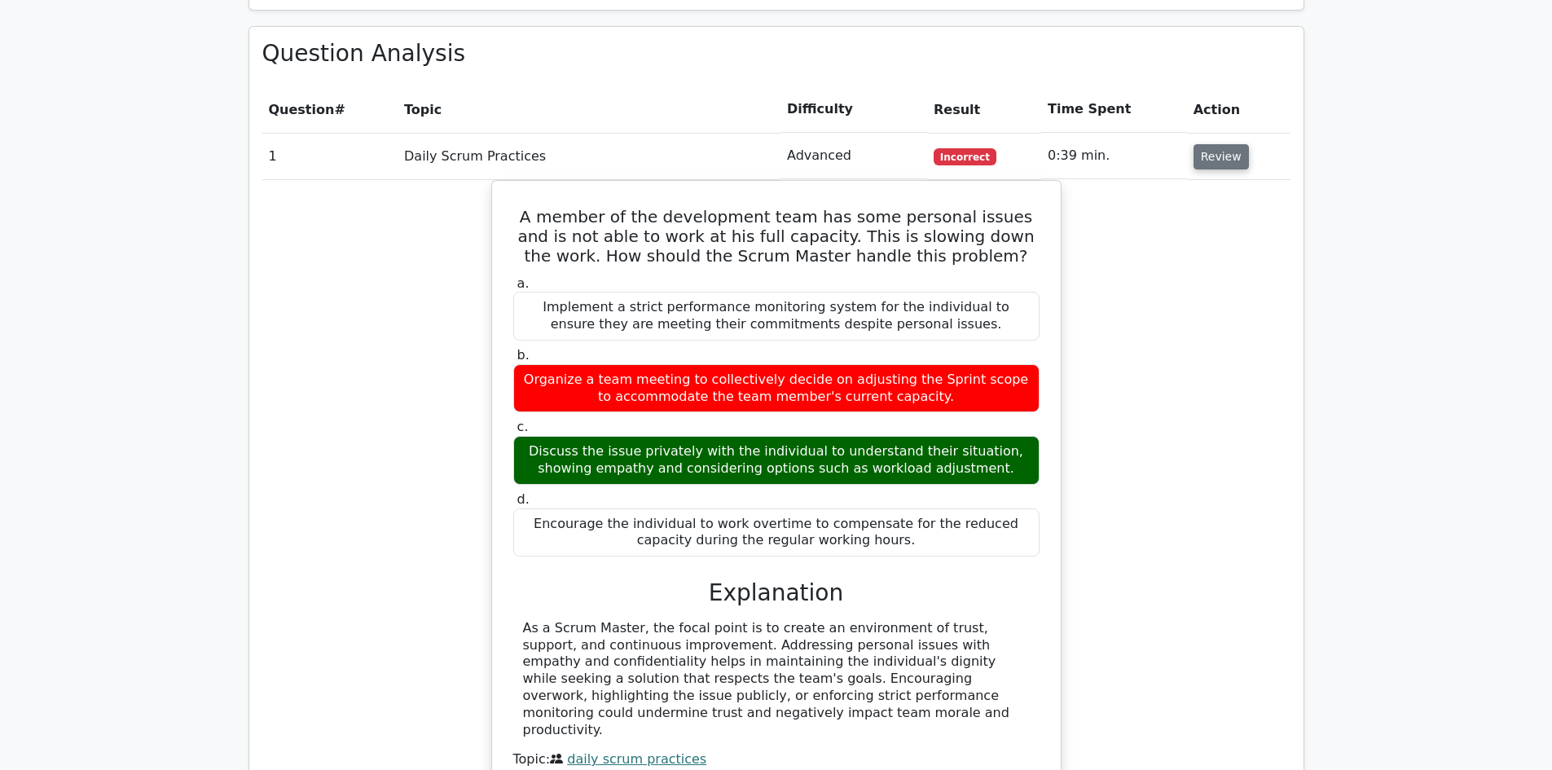
click at [1230, 144] on button "Review" at bounding box center [1221, 156] width 55 height 25
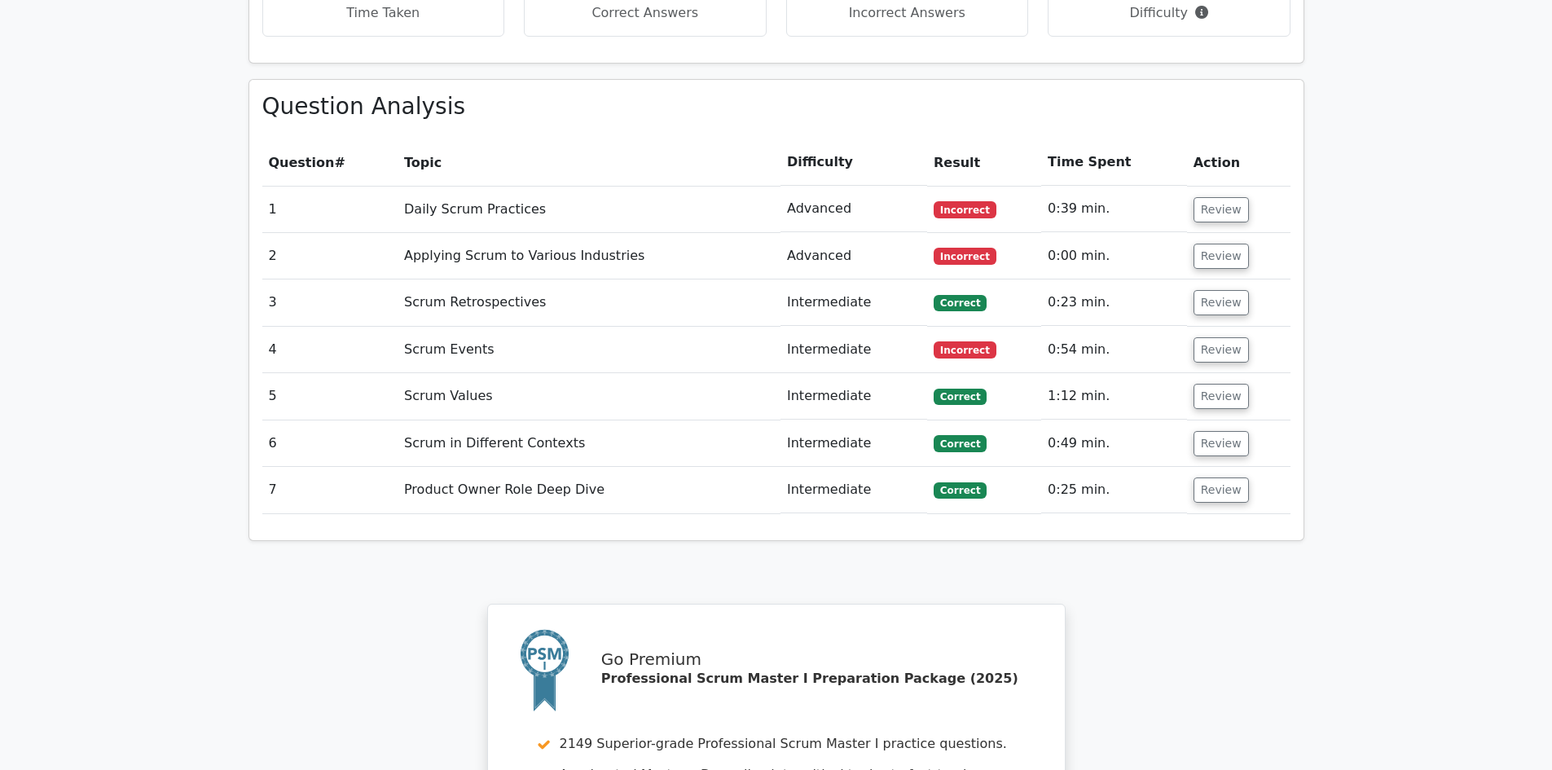
scroll to position [1222, 0]
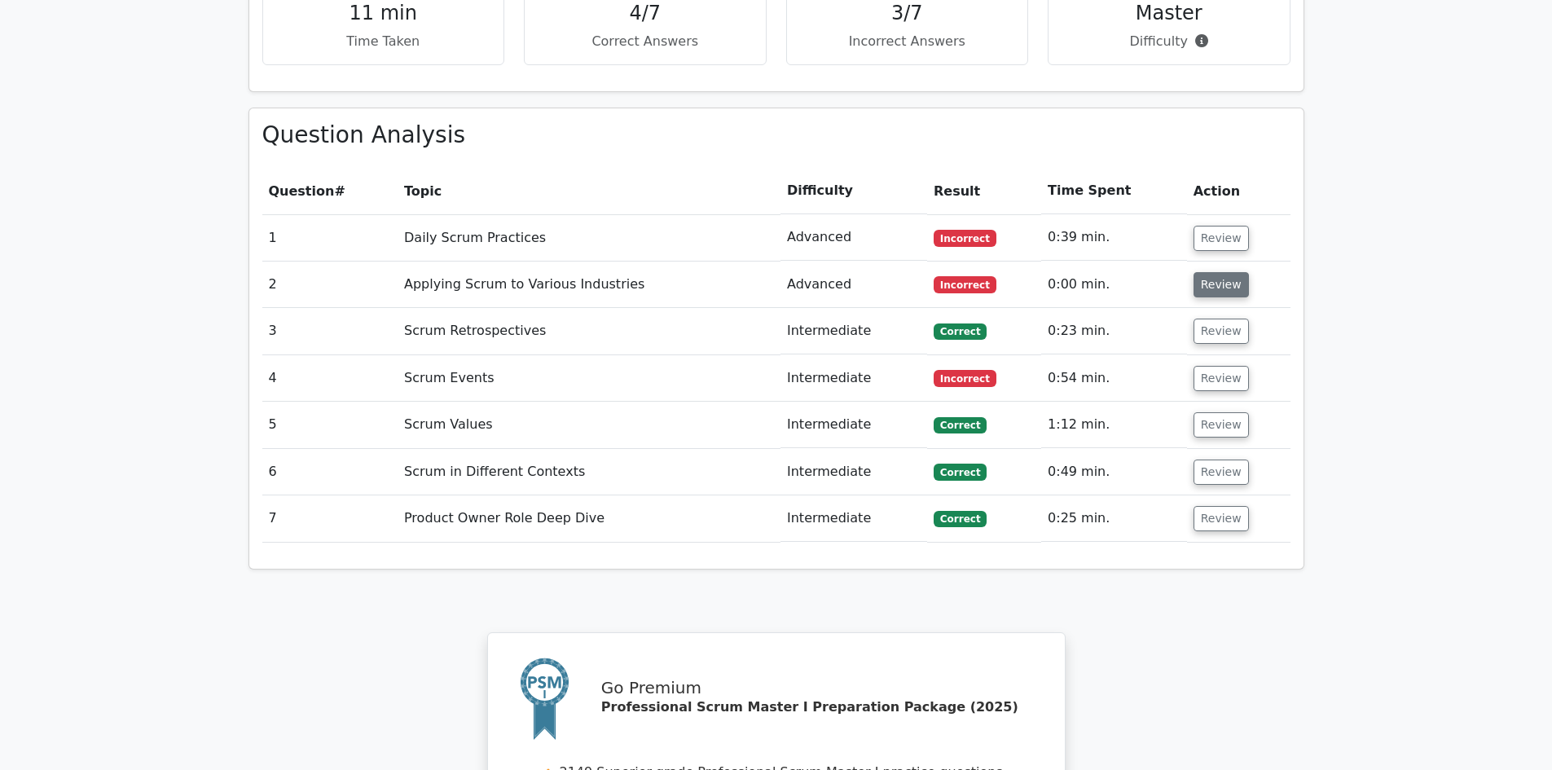
click at [1207, 272] on button "Review" at bounding box center [1221, 284] width 55 height 25
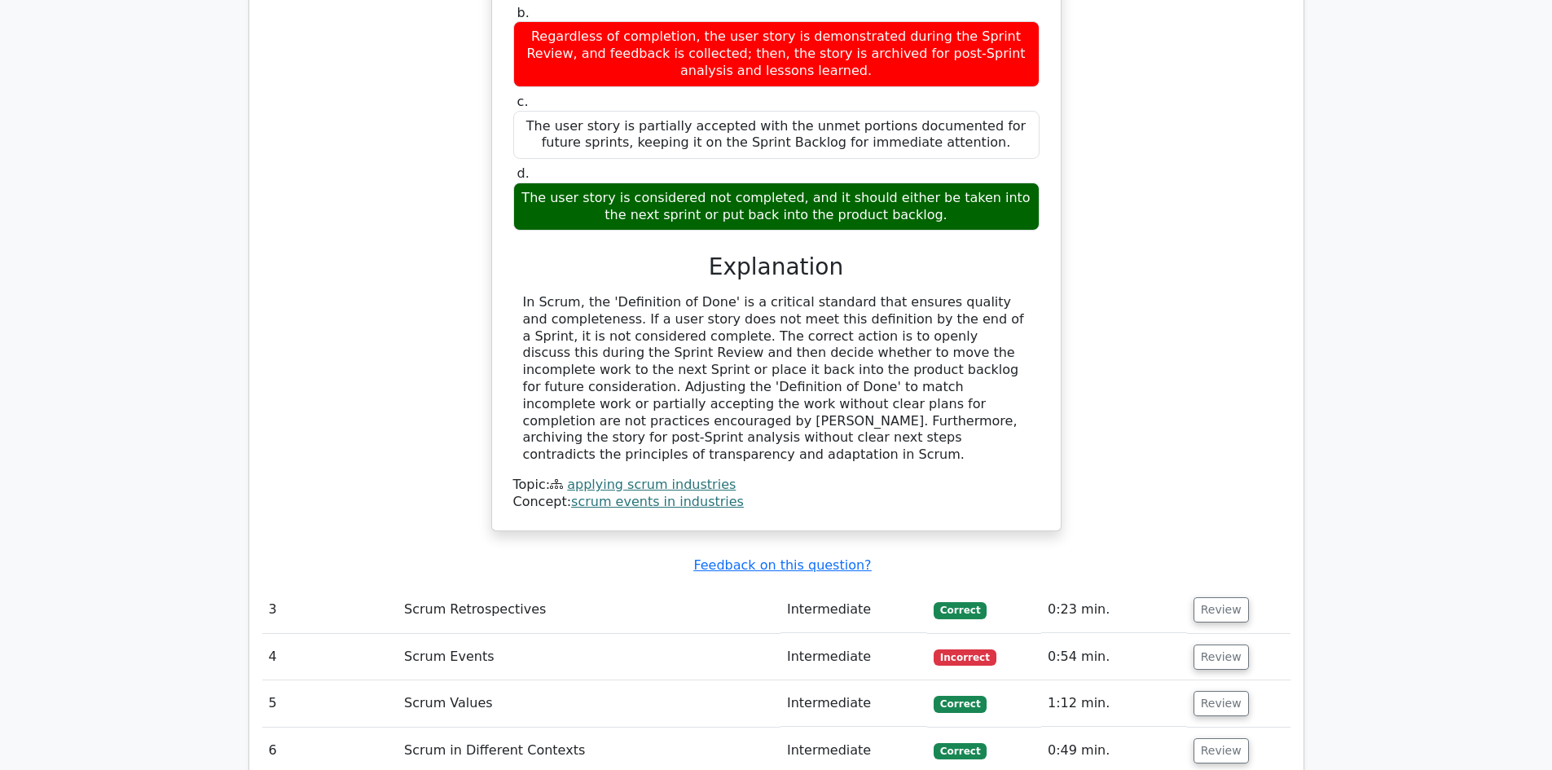
scroll to position [1711, 0]
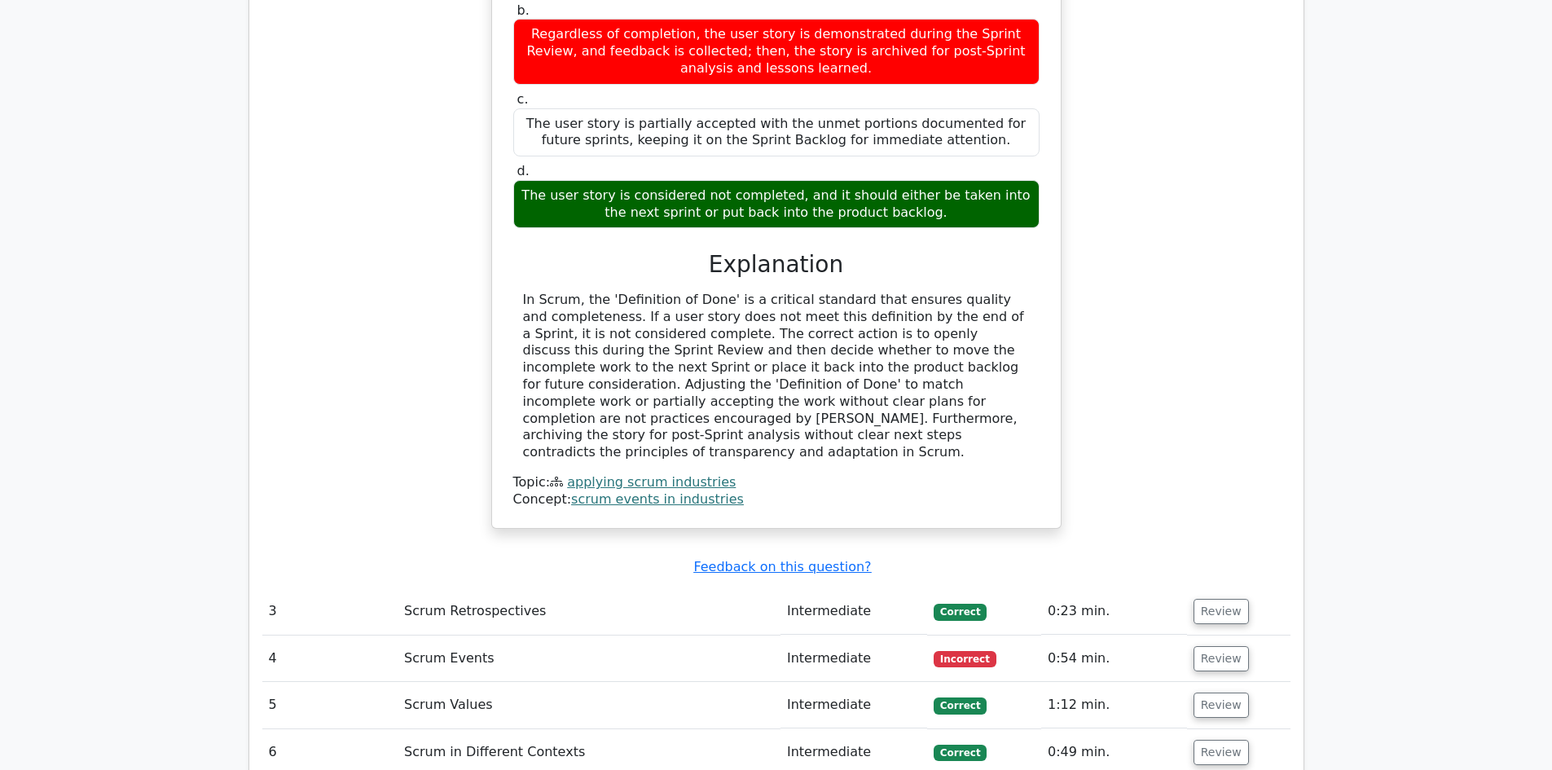
click at [639, 474] on link "applying scrum industries" at bounding box center [651, 481] width 169 height 15
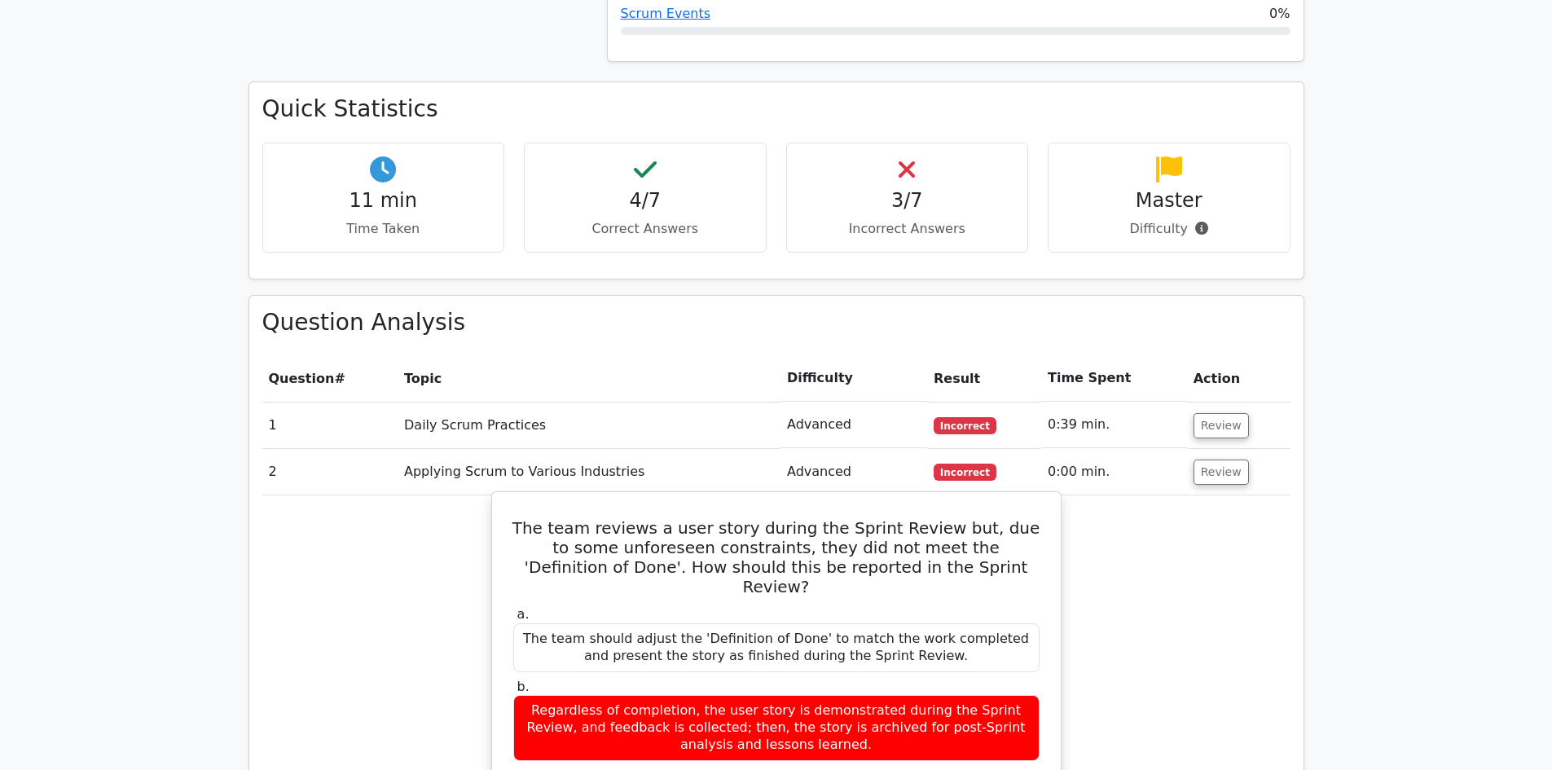
scroll to position [1059, 0]
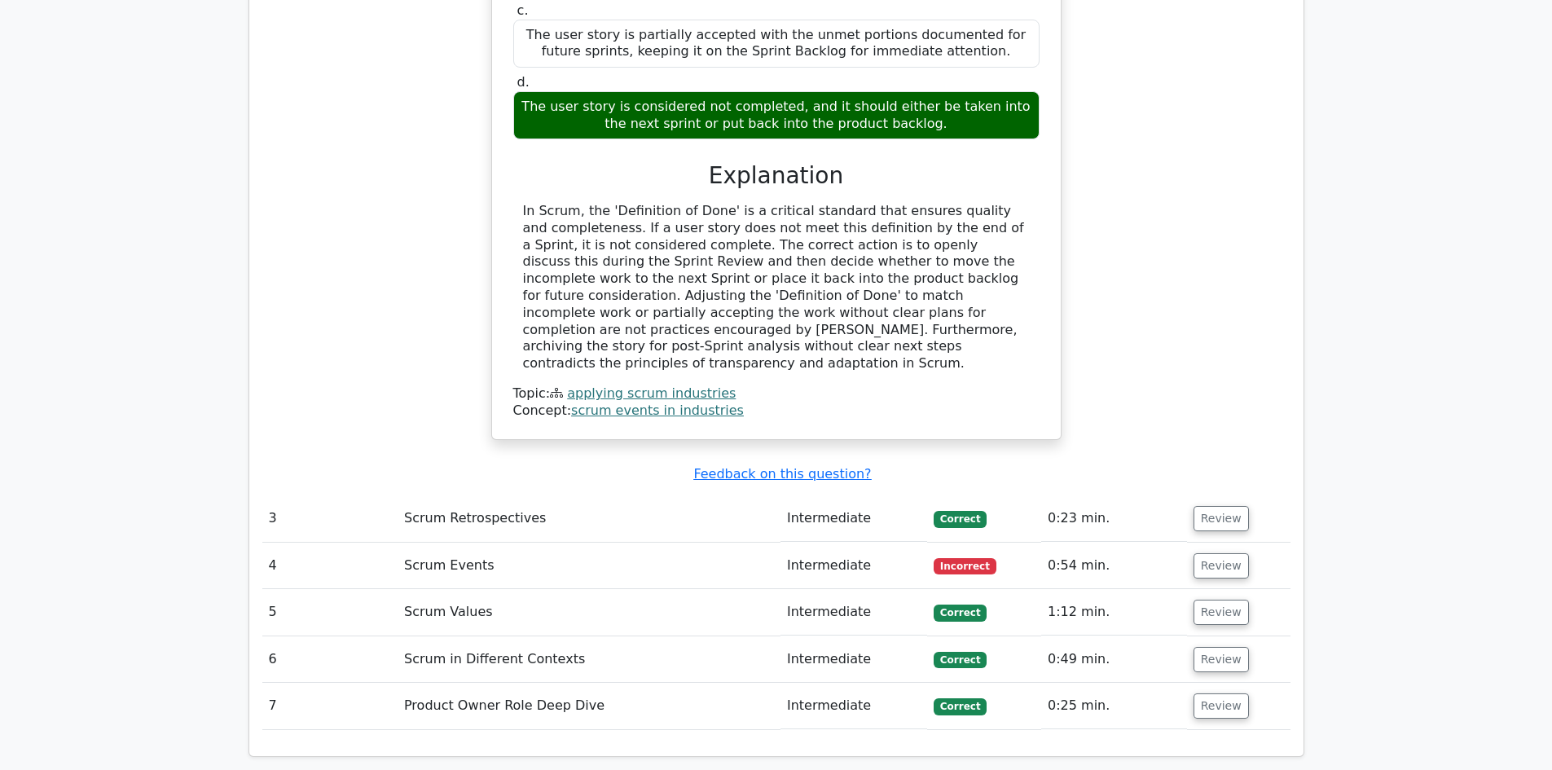
scroll to position [2037, 0]
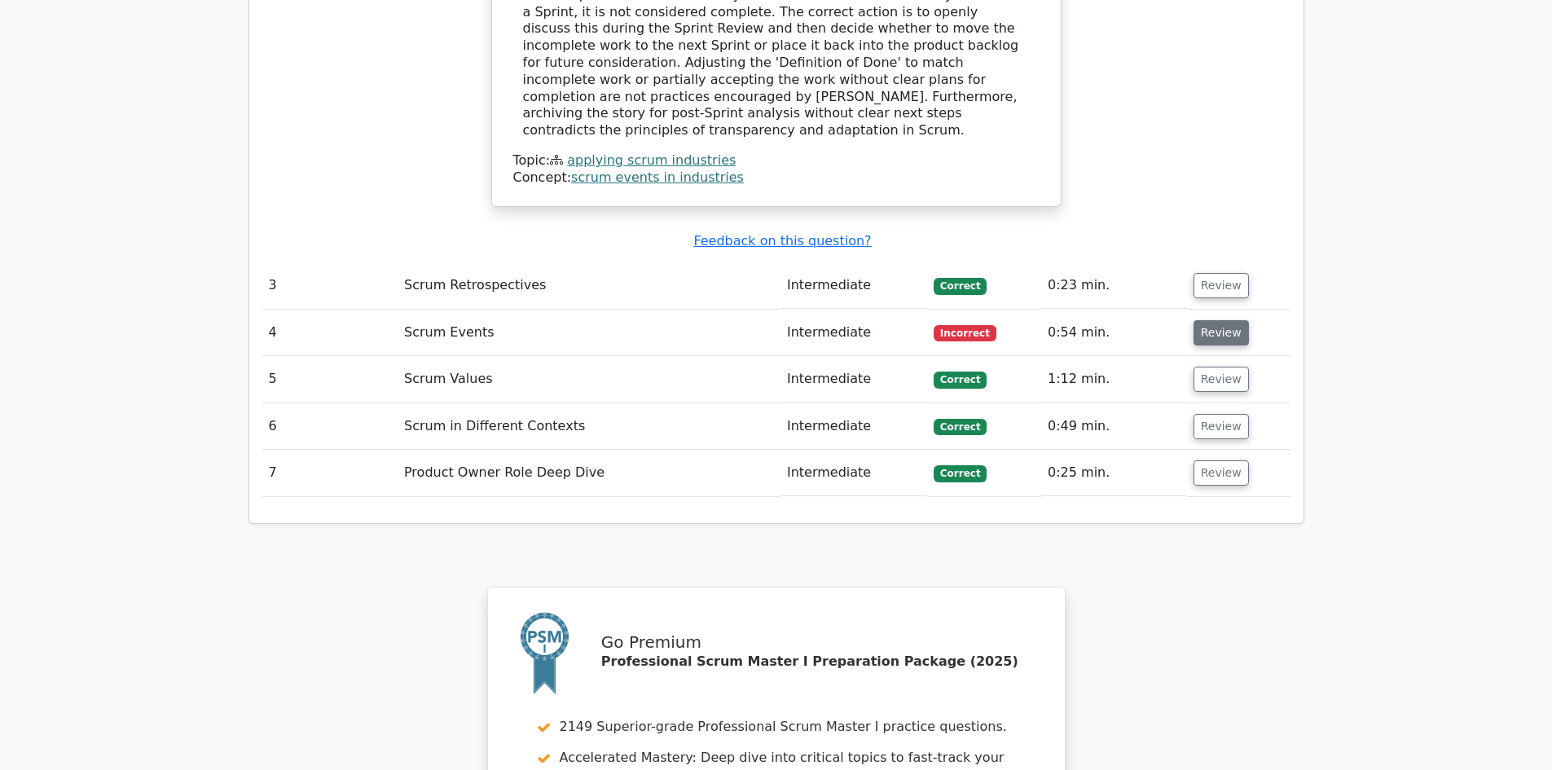
drag, startPoint x: 1220, startPoint y: 237, endPoint x: 1210, endPoint y: 237, distance: 9.8
click at [1219, 320] on button "Review" at bounding box center [1221, 332] width 55 height 25
click at [1207, 320] on button "Review" at bounding box center [1221, 332] width 55 height 25
click at [1210, 320] on button "Review" at bounding box center [1221, 332] width 55 height 25
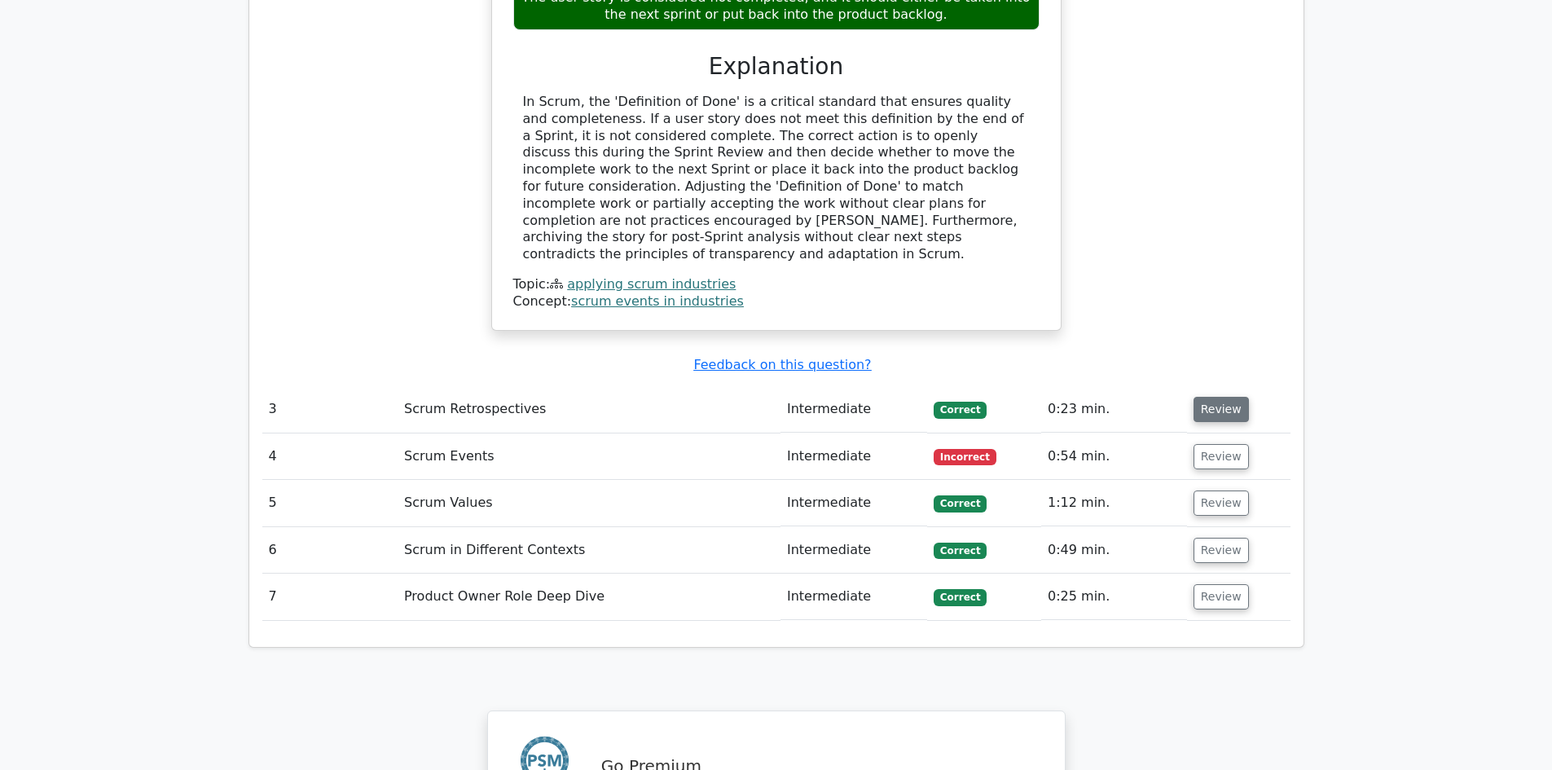
scroll to position [1955, 0]
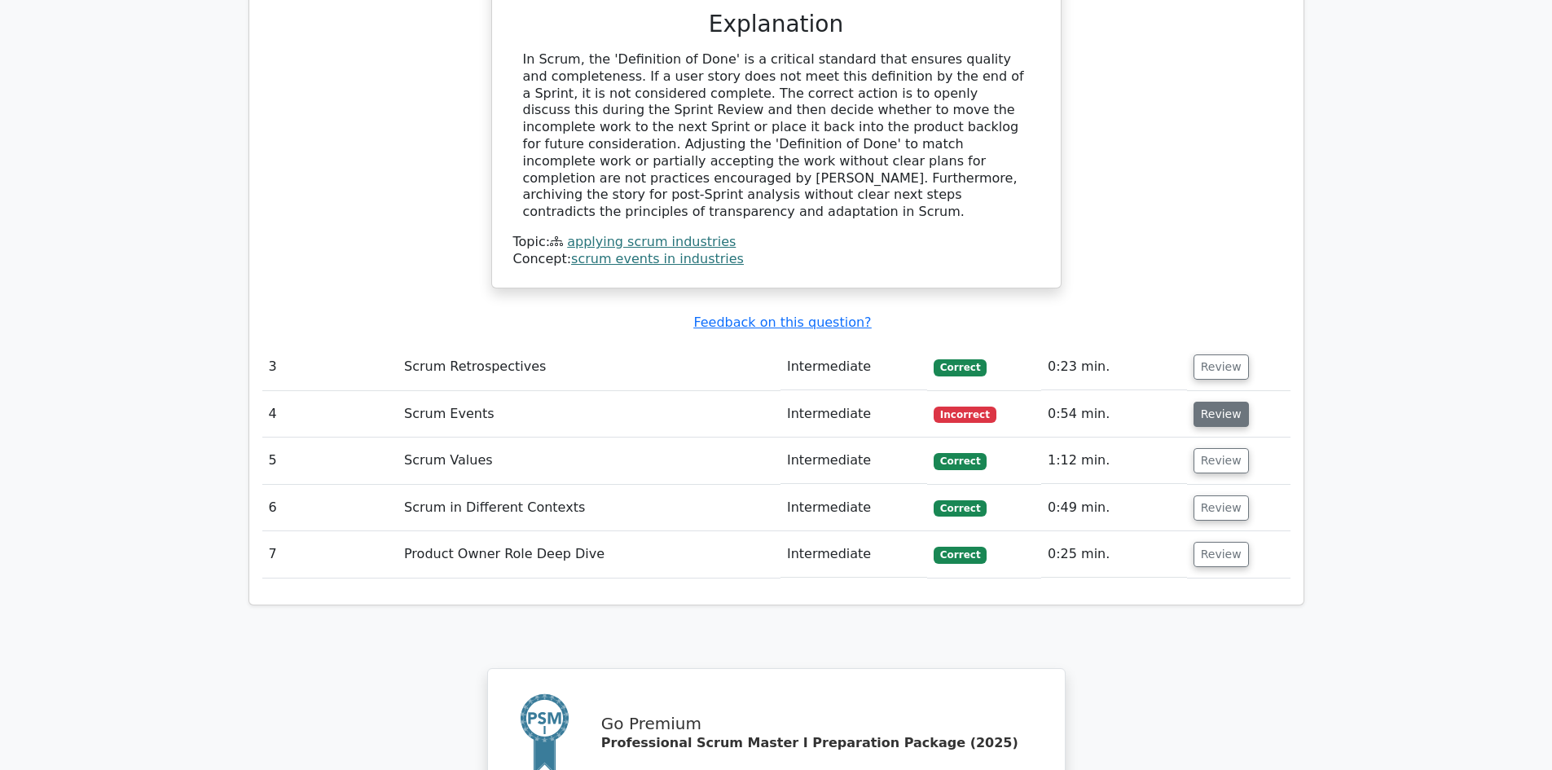
click at [1206, 402] on button "Review" at bounding box center [1221, 414] width 55 height 25
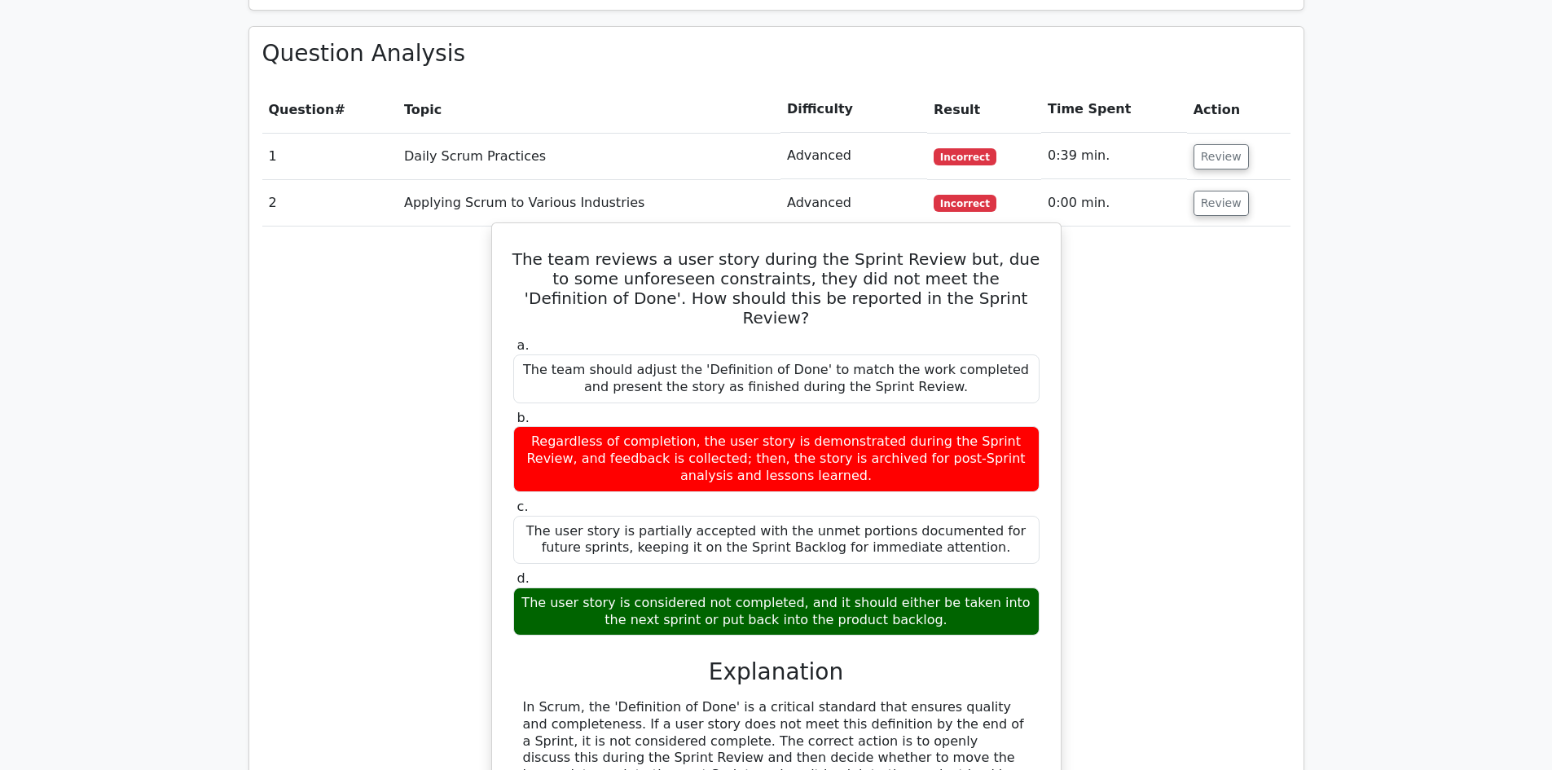
scroll to position [1222, 0]
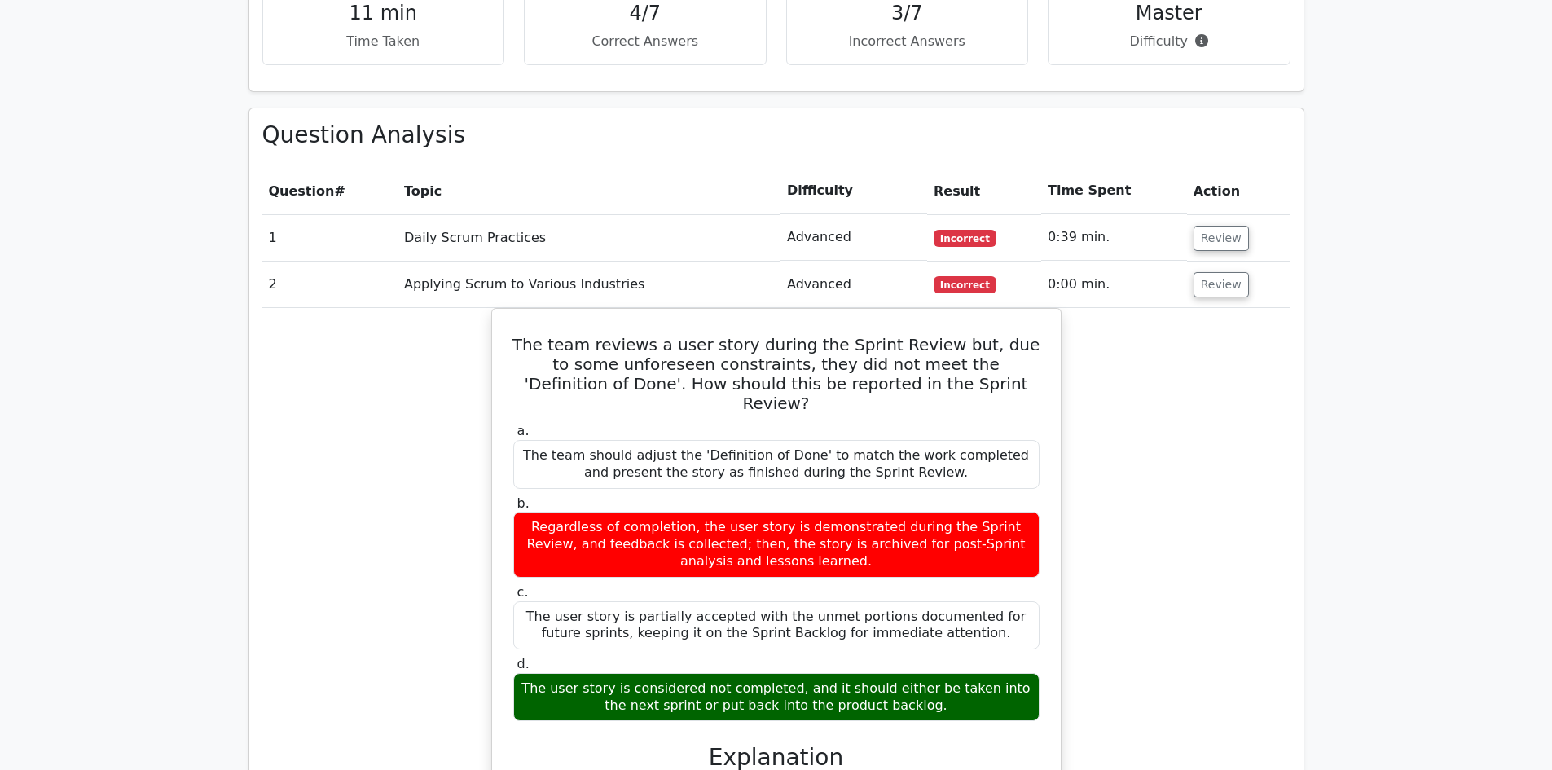
click at [1268, 262] on td "Review" at bounding box center [1238, 285] width 103 height 46
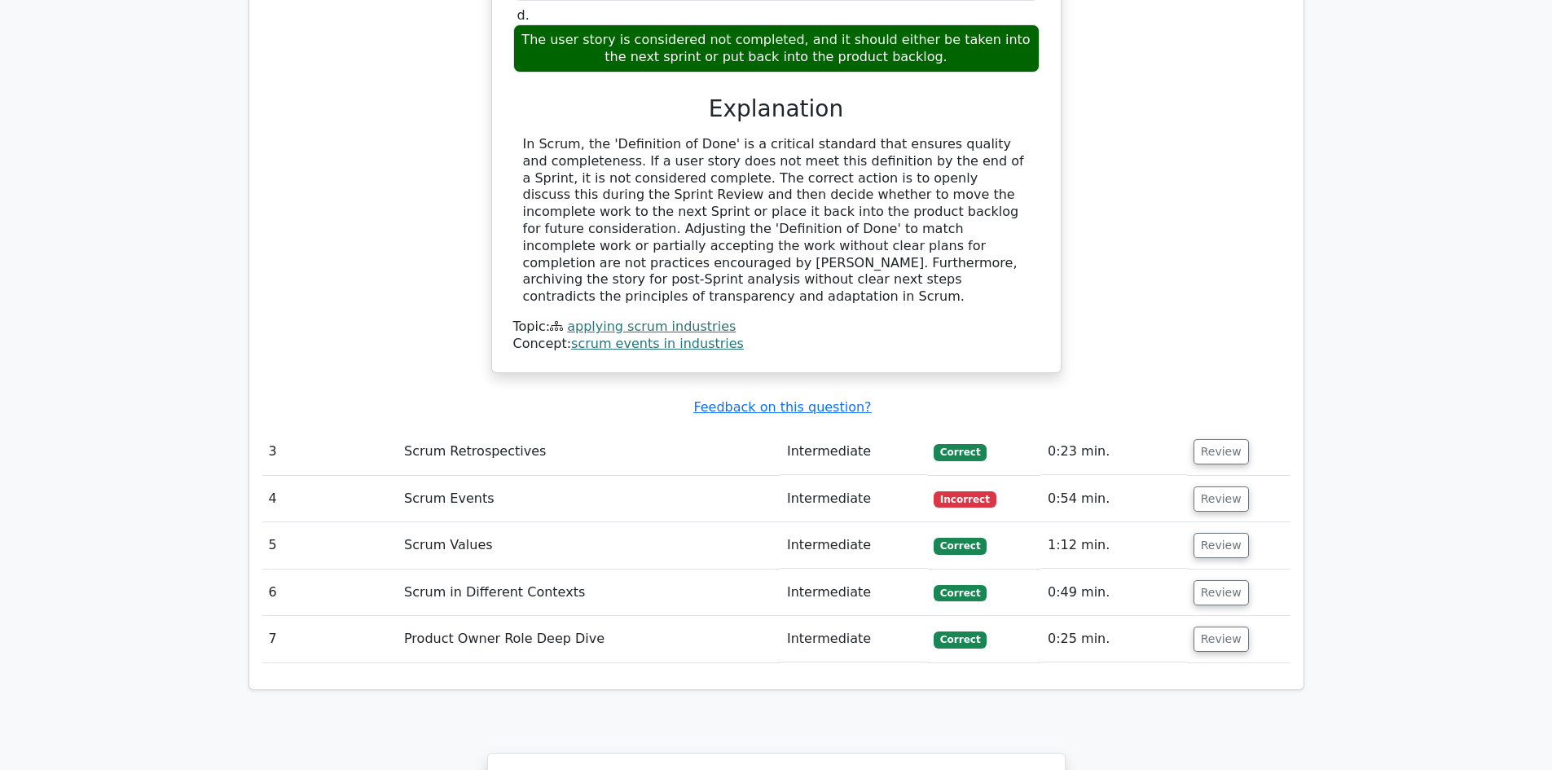
scroll to position [1874, 0]
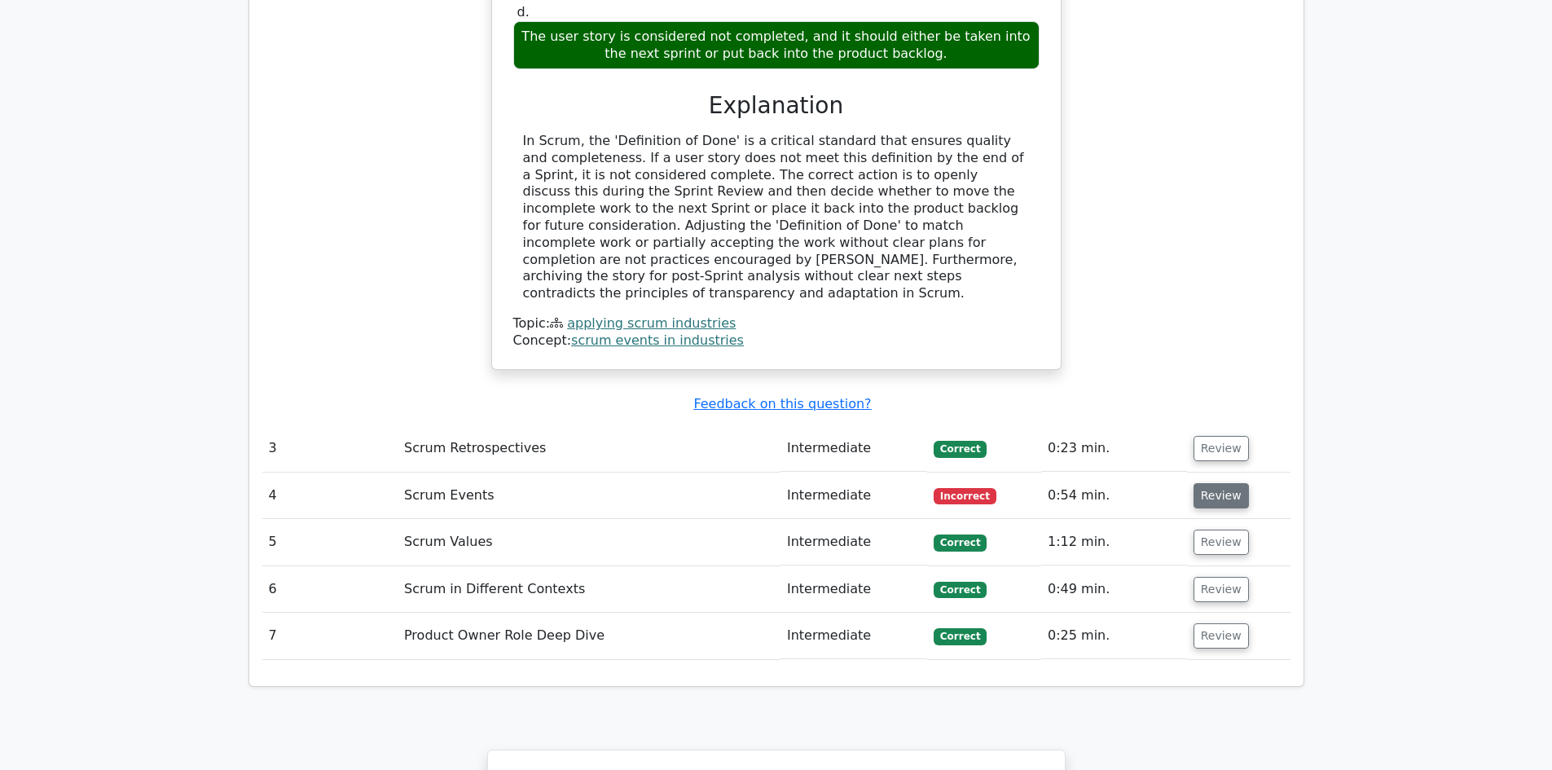
click at [1233, 483] on button "Review" at bounding box center [1221, 495] width 55 height 25
click at [1232, 483] on button "Review" at bounding box center [1221, 495] width 55 height 25
click at [1231, 483] on button "Review" at bounding box center [1221, 495] width 55 height 25
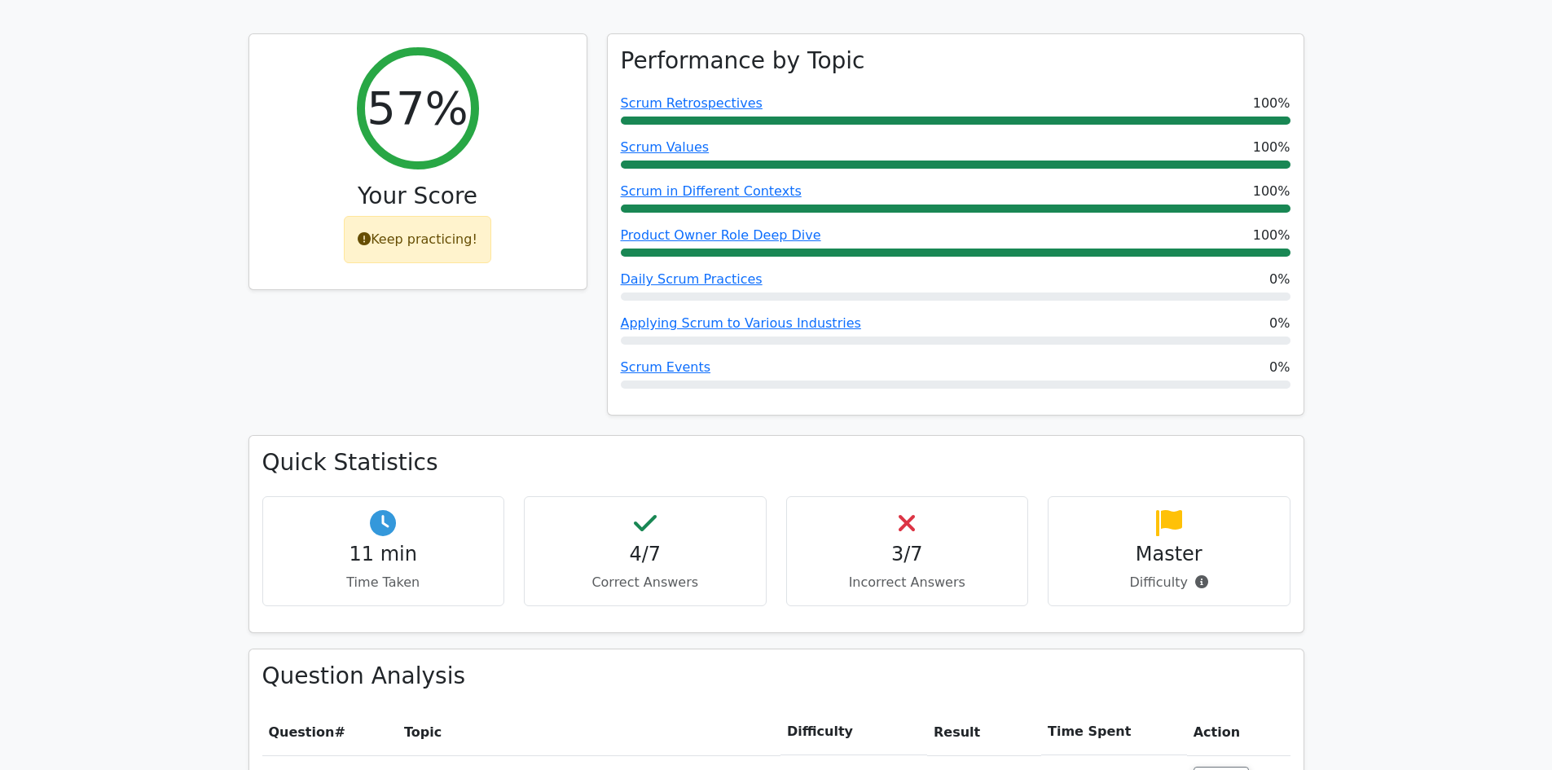
scroll to position [652, 0]
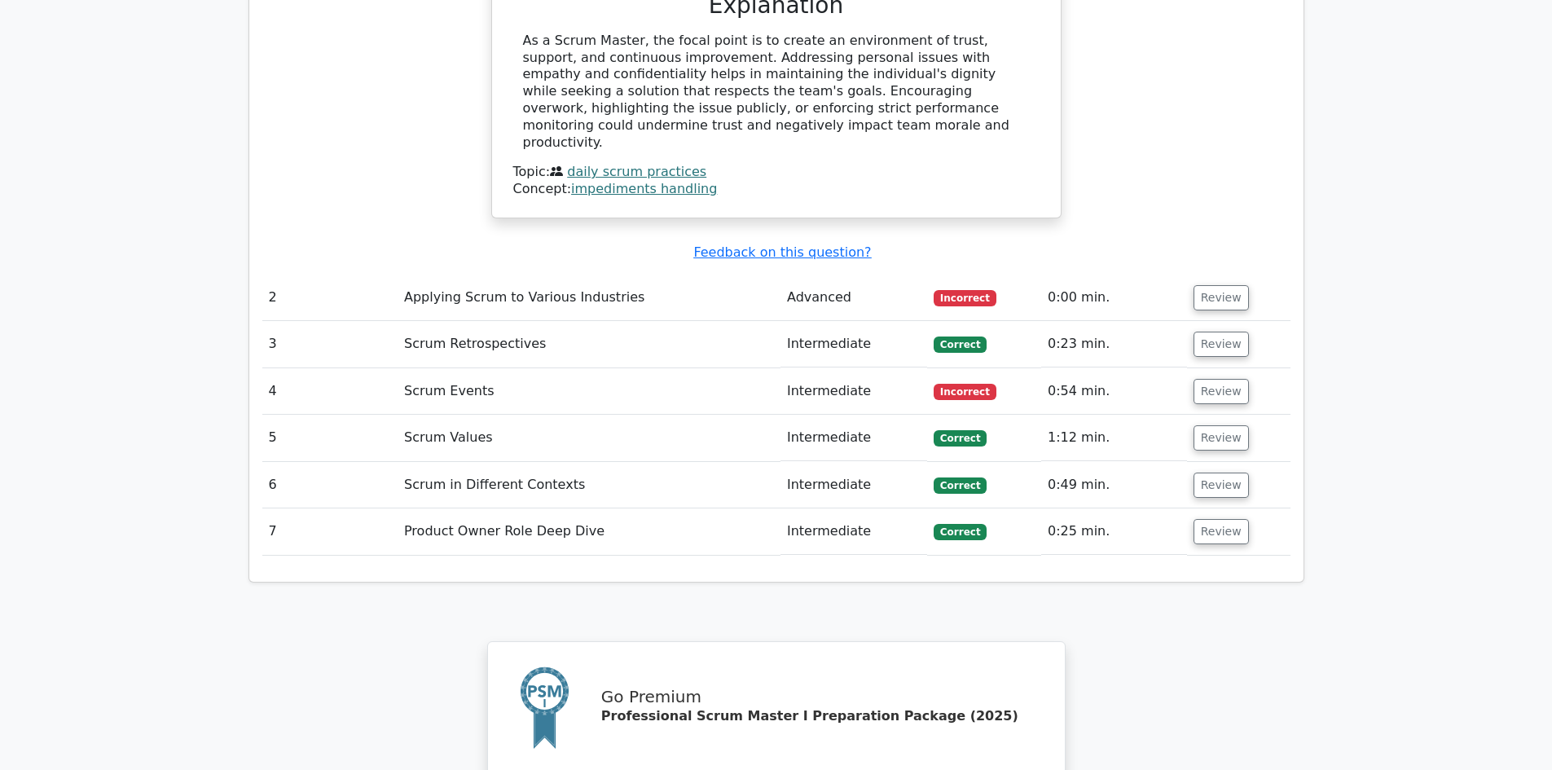
scroll to position [1711, 0]
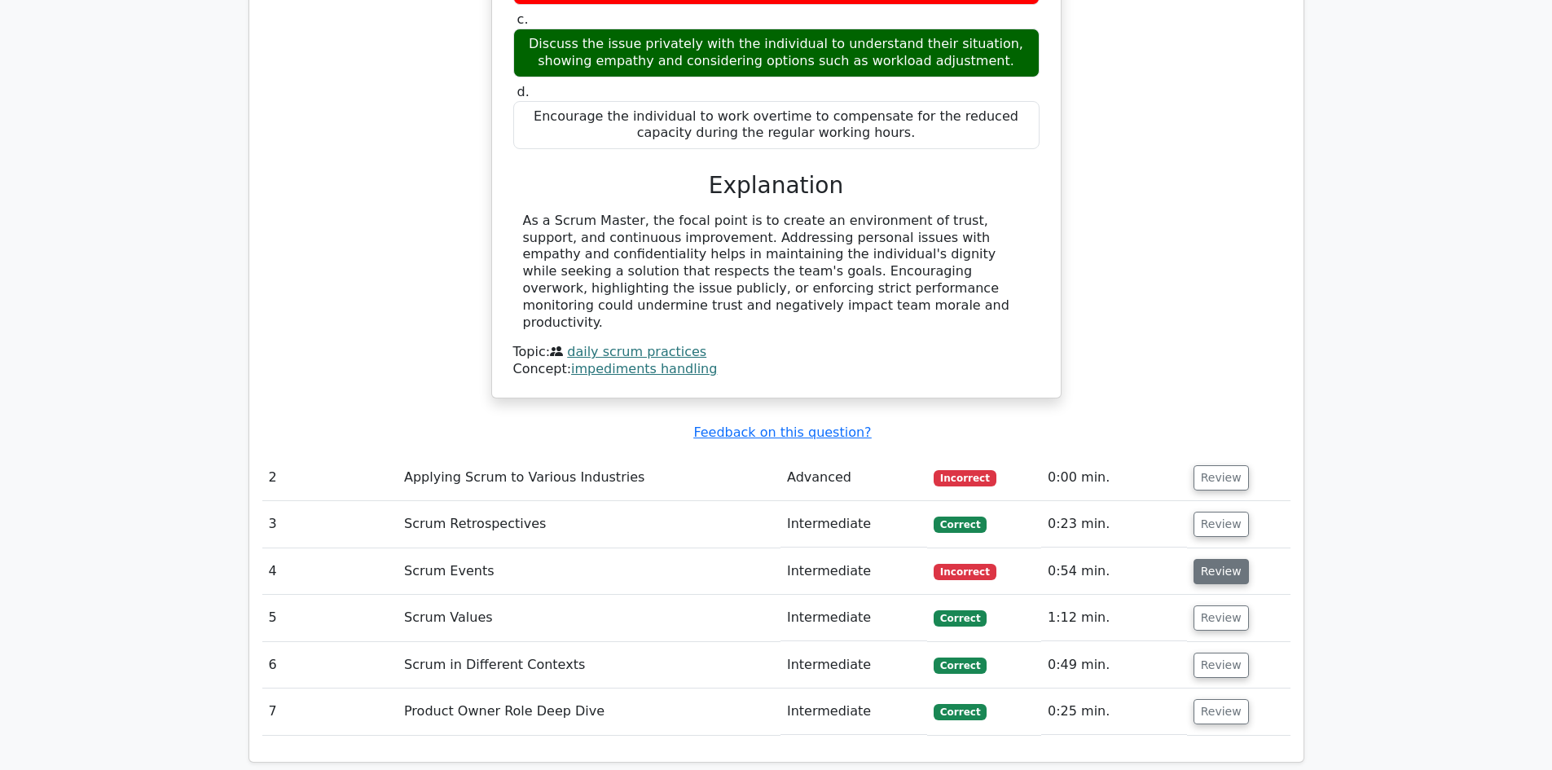
click at [1210, 559] on button "Review" at bounding box center [1221, 571] width 55 height 25
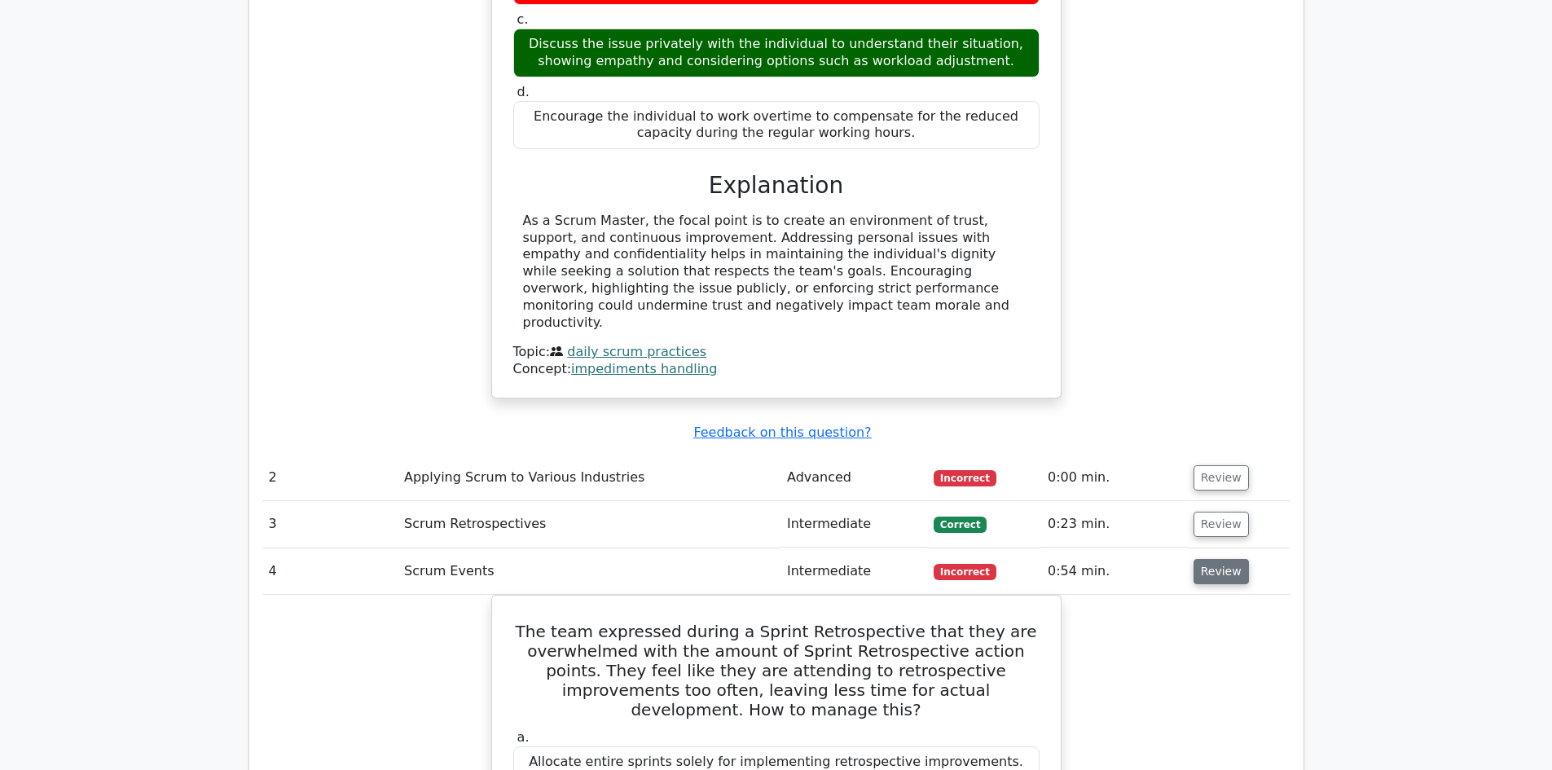
click at [1208, 559] on button "Review" at bounding box center [1221, 571] width 55 height 25
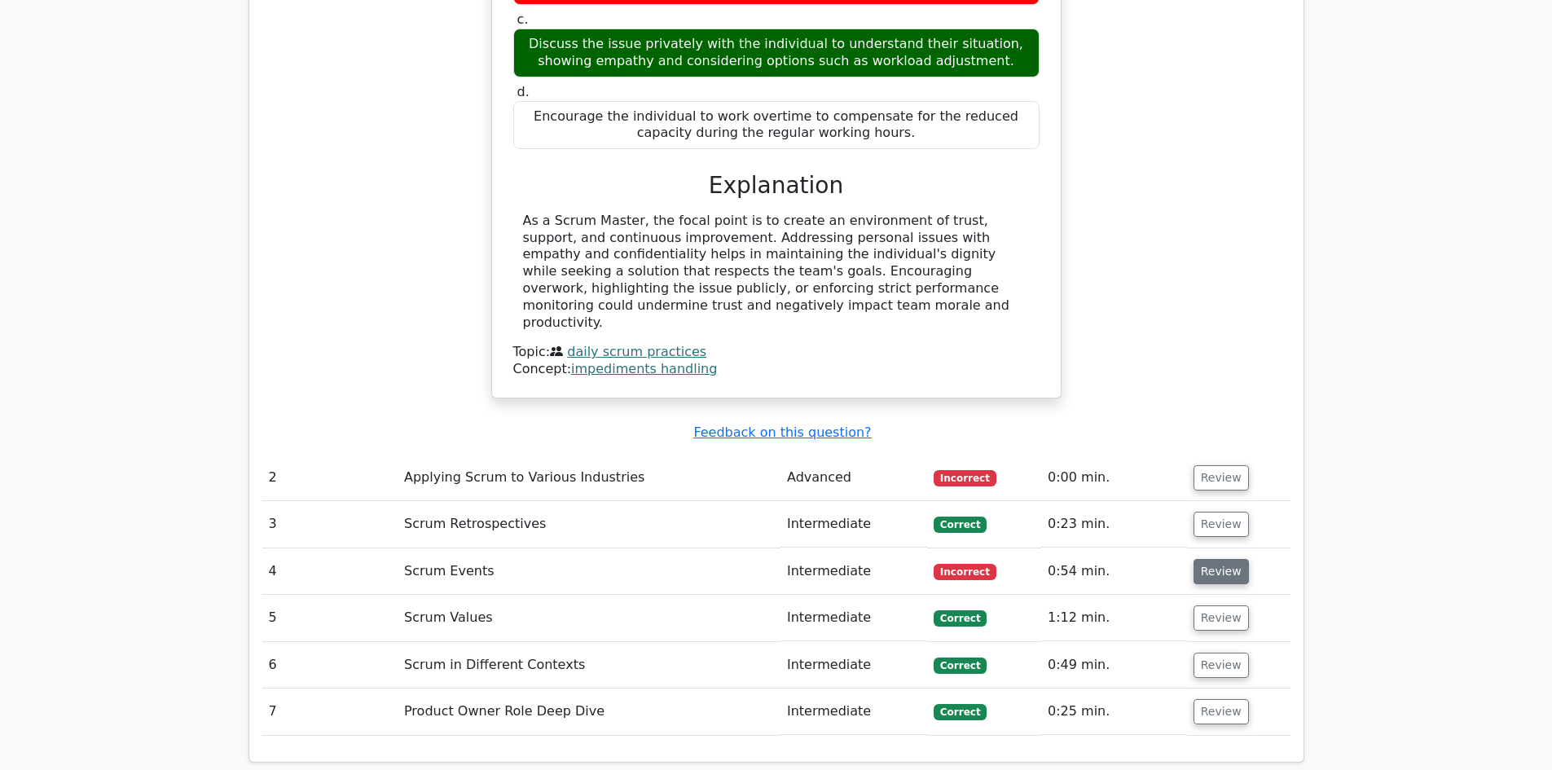
click at [1207, 559] on button "Review" at bounding box center [1221, 571] width 55 height 25
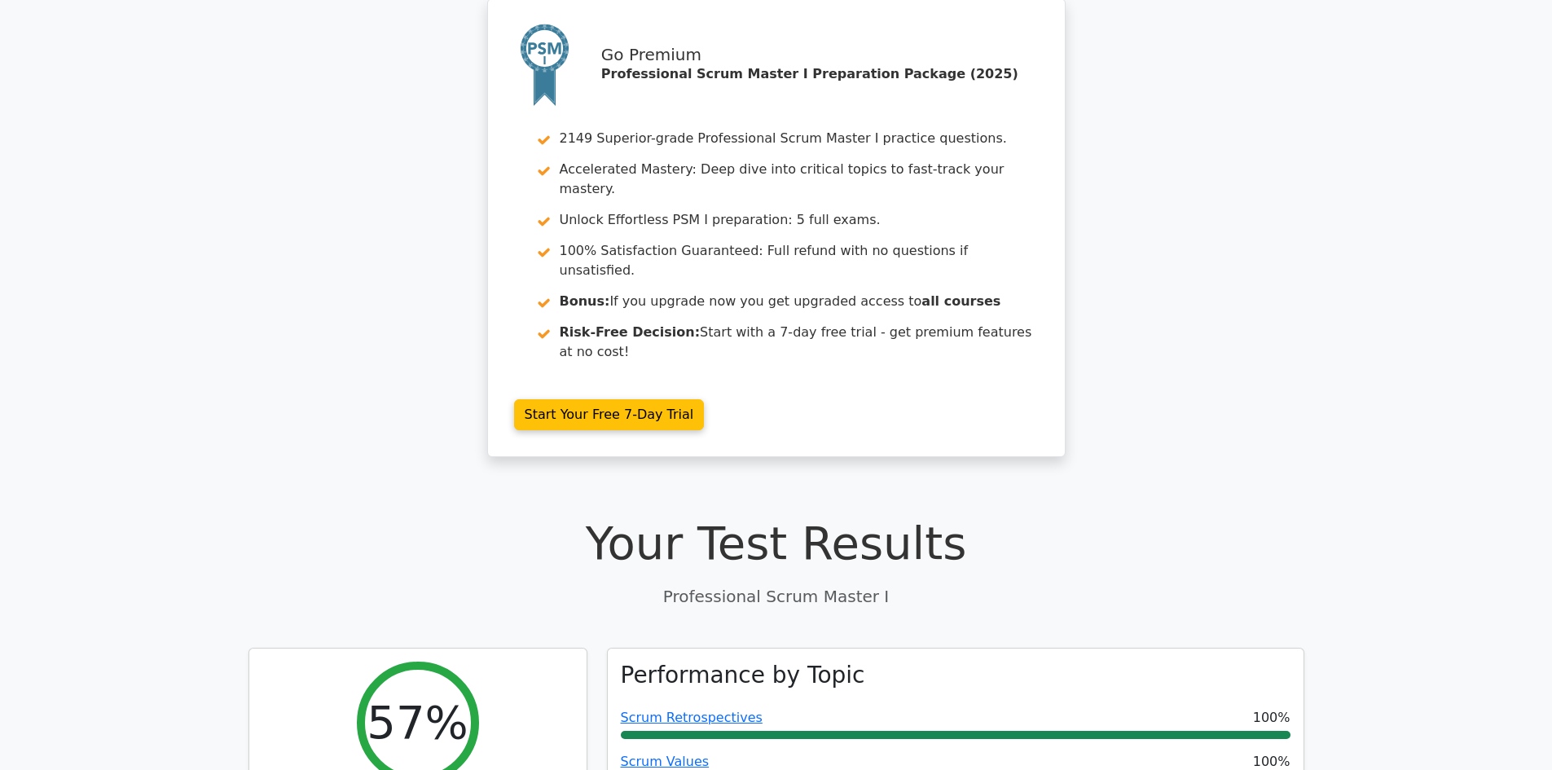
scroll to position [81, 0]
